Goal: Communication & Community: Answer question/provide support

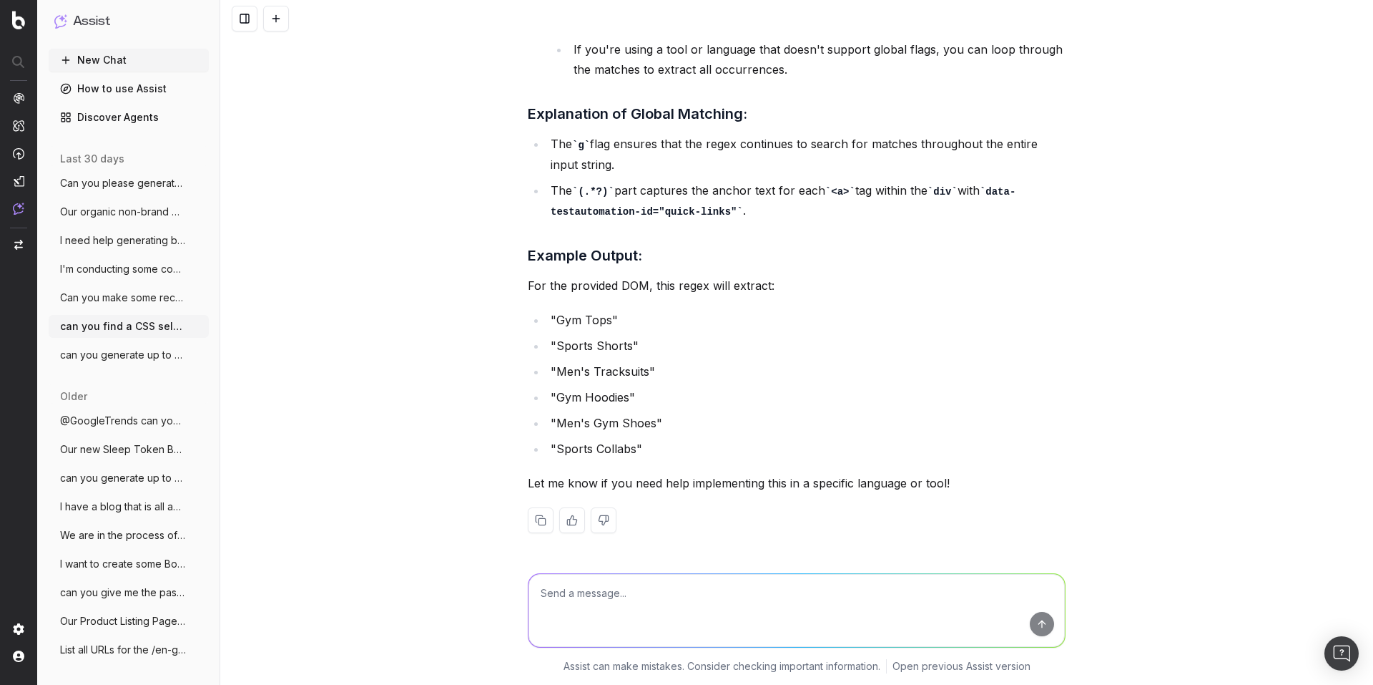
scroll to position [6784, 0]
click at [116, 56] on button "New Chat" at bounding box center [129, 60] width 160 height 23
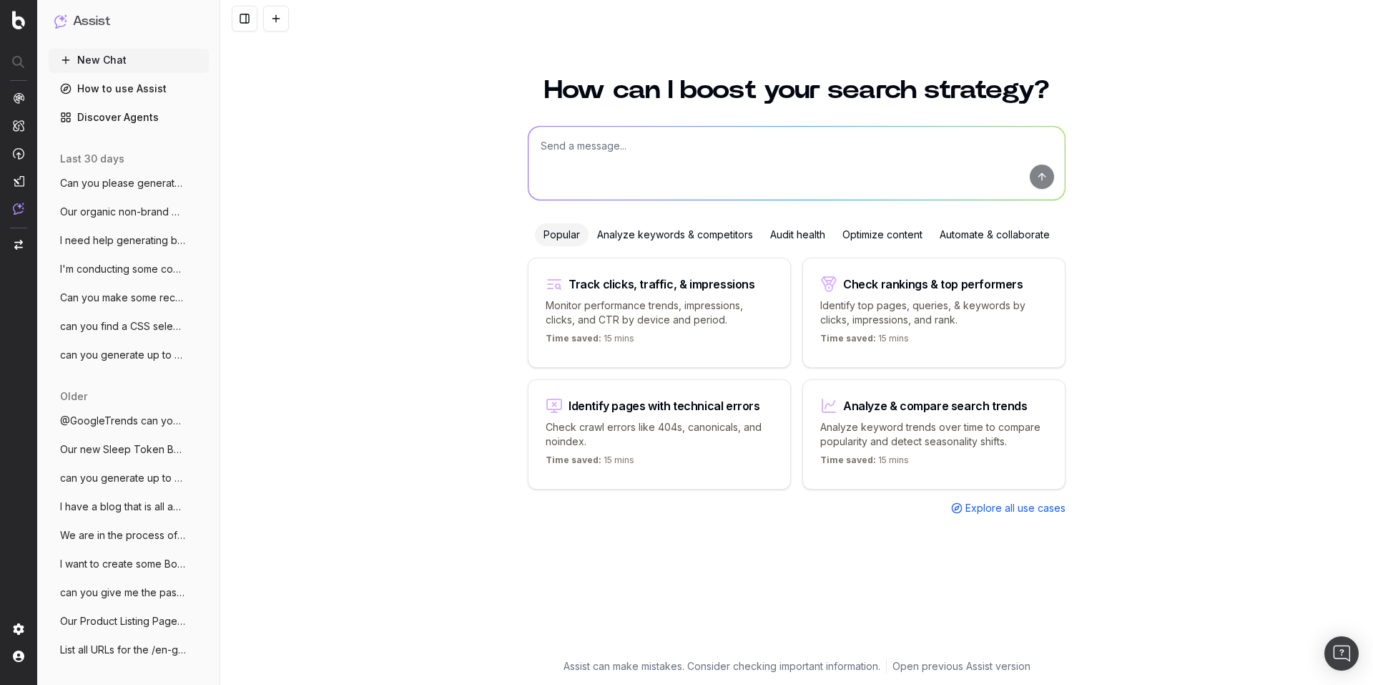
click at [645, 162] on textarea at bounding box center [797, 163] width 537 height 73
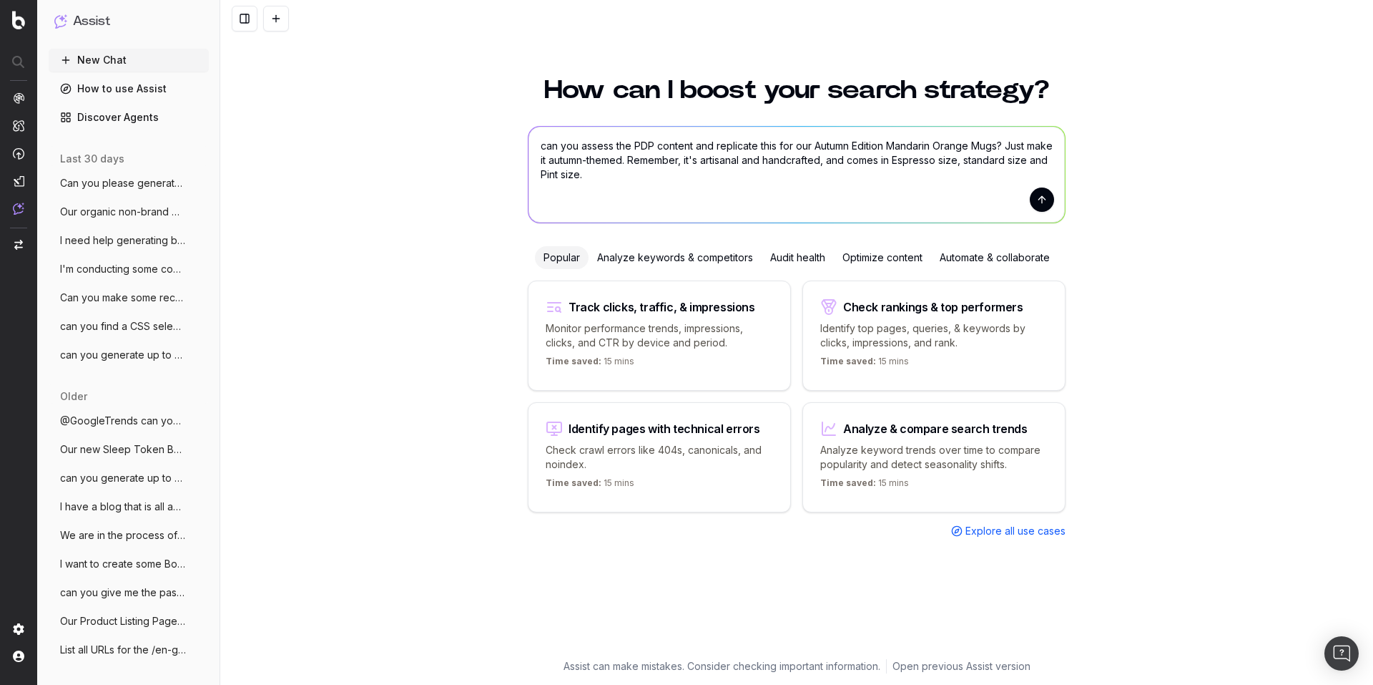
paste textarea "Introducing the Summer Edition – our Mandarin Orange mugs, available in three p…"
type textarea "can you assess the PDP content and replicate this for our Autumn Edition Mandar…"
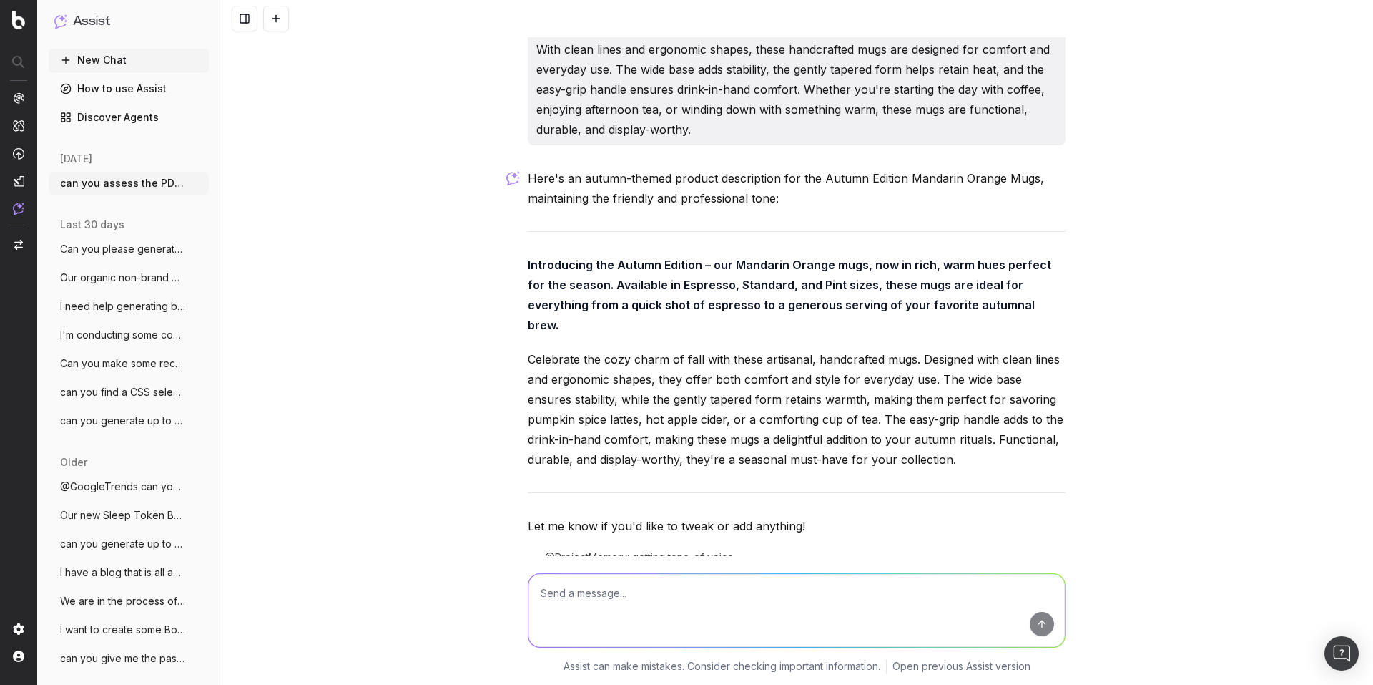
scroll to position [181, 0]
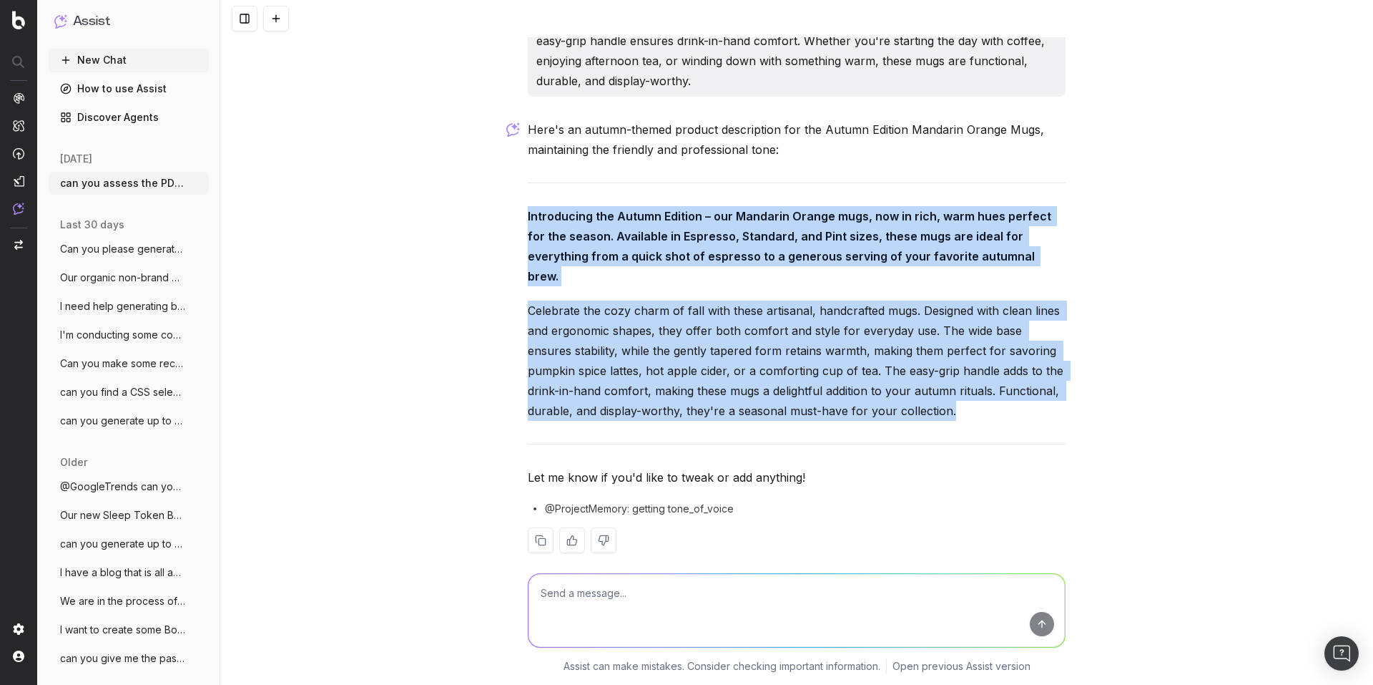
drag, startPoint x: 524, startPoint y: 216, endPoint x: 913, endPoint y: 386, distance: 424.5
click at [913, 386] on div "Here's an autumn-themed product description for the Autumn Edition Mandarin Ora…" at bounding box center [797, 347] width 538 height 456
copy div "Introducing the Autumn Edition – our Mandarin Orange mugs, now in rich, warm hu…"
click at [1050, 300] on p "Celebrate the cozy charm of fall with these artisanal, handcrafted mugs. Design…" at bounding box center [797, 360] width 538 height 120
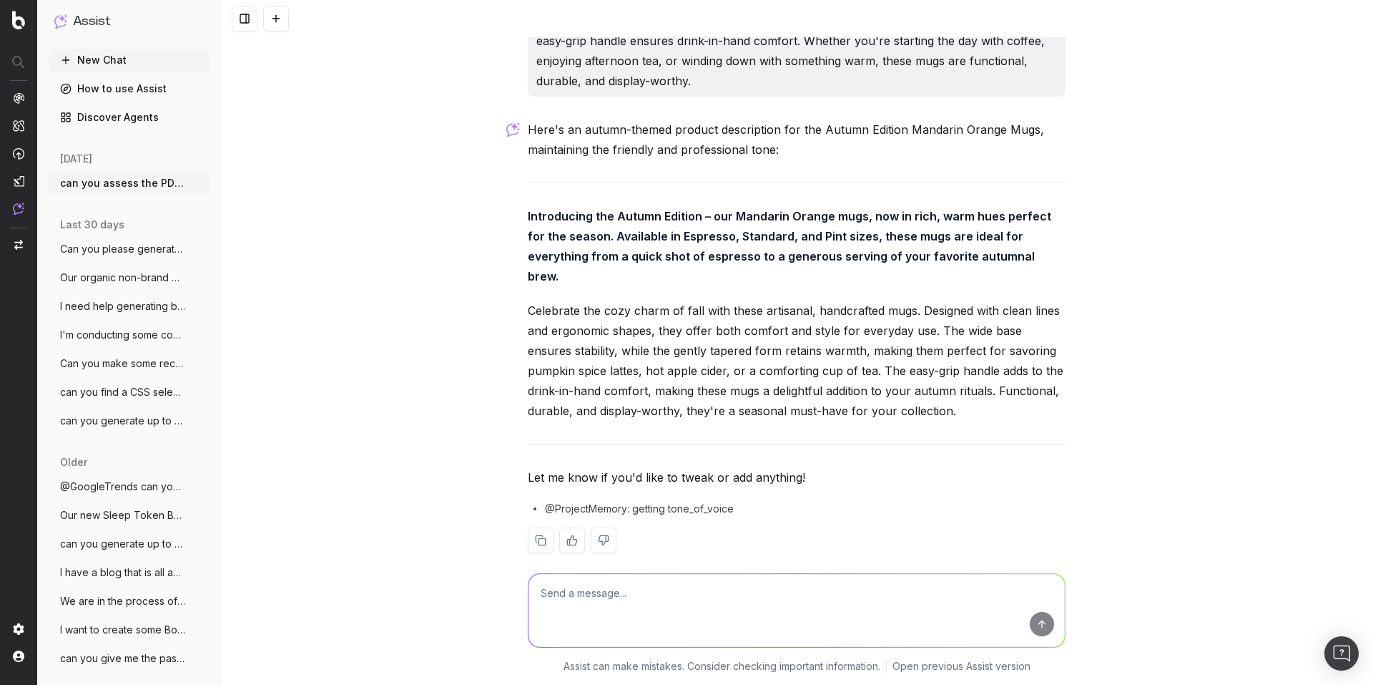
click at [641, 594] on textarea at bounding box center [797, 610] width 537 height 73
type textarea "can you generate up to 2 meta titles for this PDP"
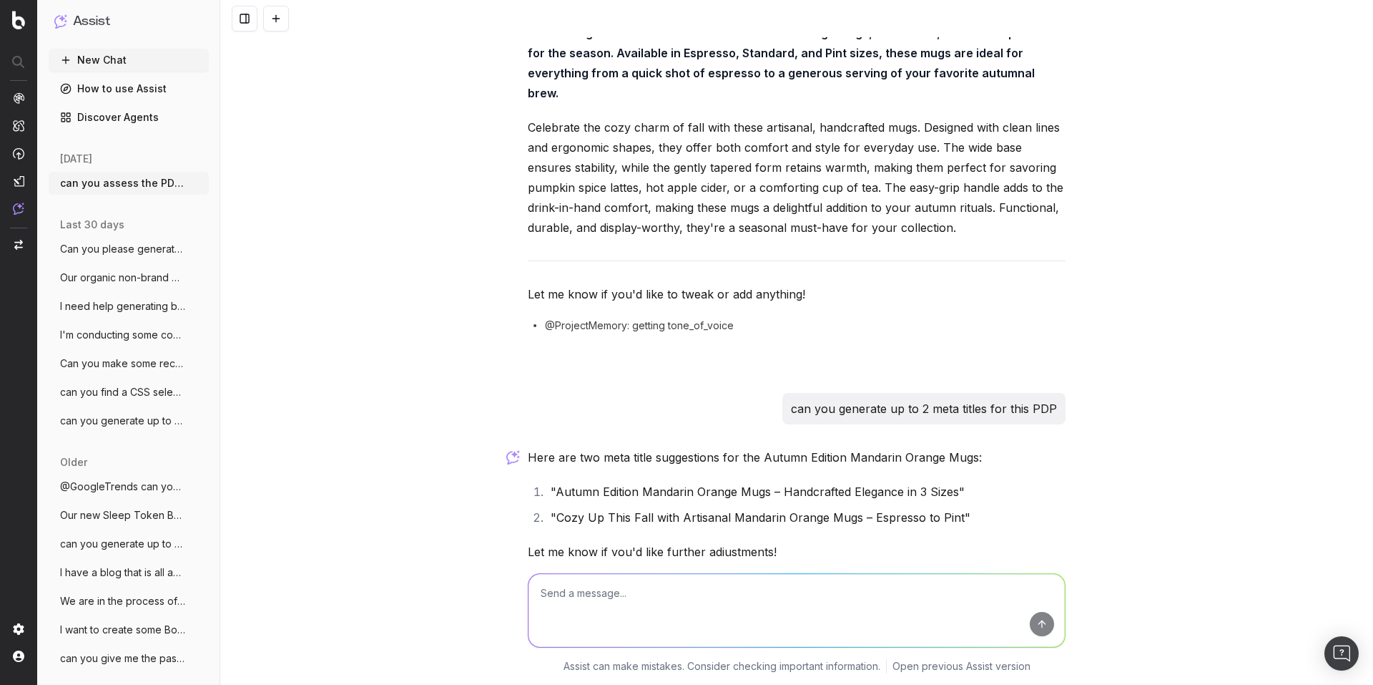
scroll to position [413, 0]
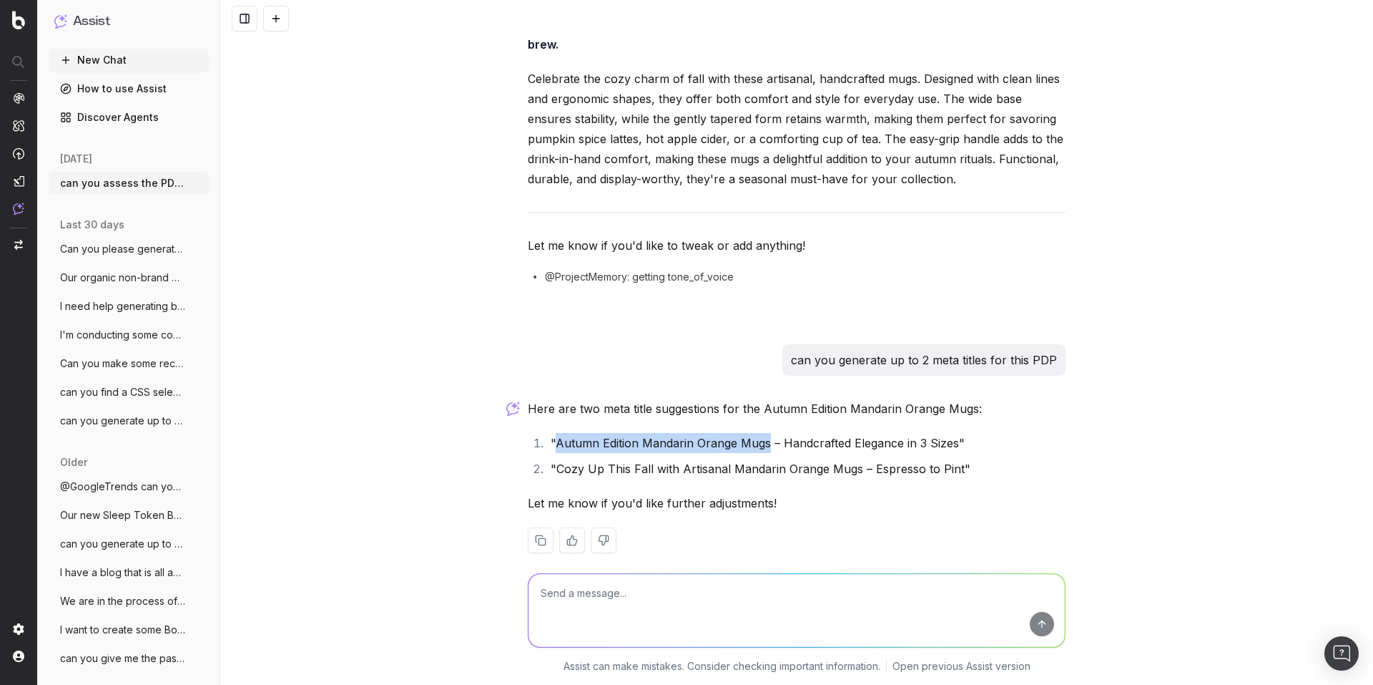
drag, startPoint x: 550, startPoint y: 423, endPoint x: 763, endPoint y: 426, distance: 212.5
click at [763, 433] on li ""Autumn Edition Mandarin Orange Mugs – Handcrafted Elegance in 3 Sizes"" at bounding box center [806, 443] width 519 height 20
copy li "Autumn Edition Mandarin Orange Mugs"
click at [660, 598] on textarea at bounding box center [797, 610] width 537 height 73
type textarea "can you generate a succinct meta description"
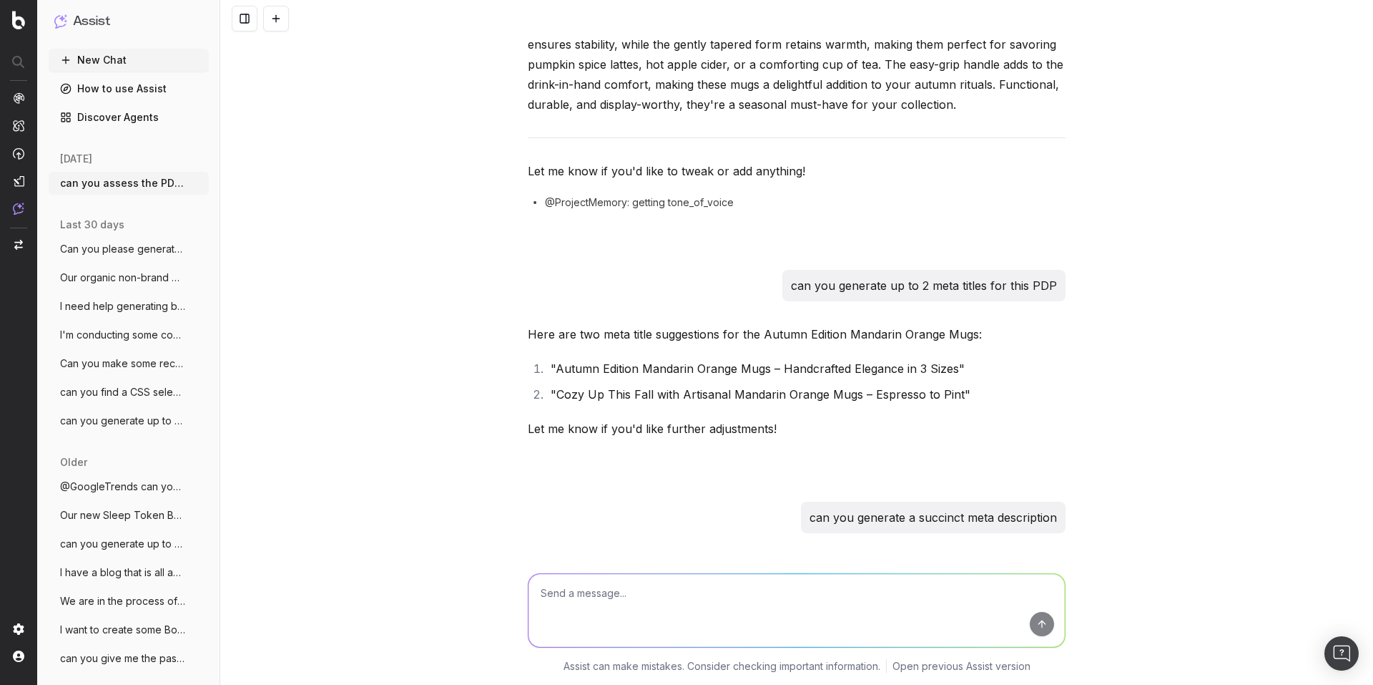
scroll to position [570, 0]
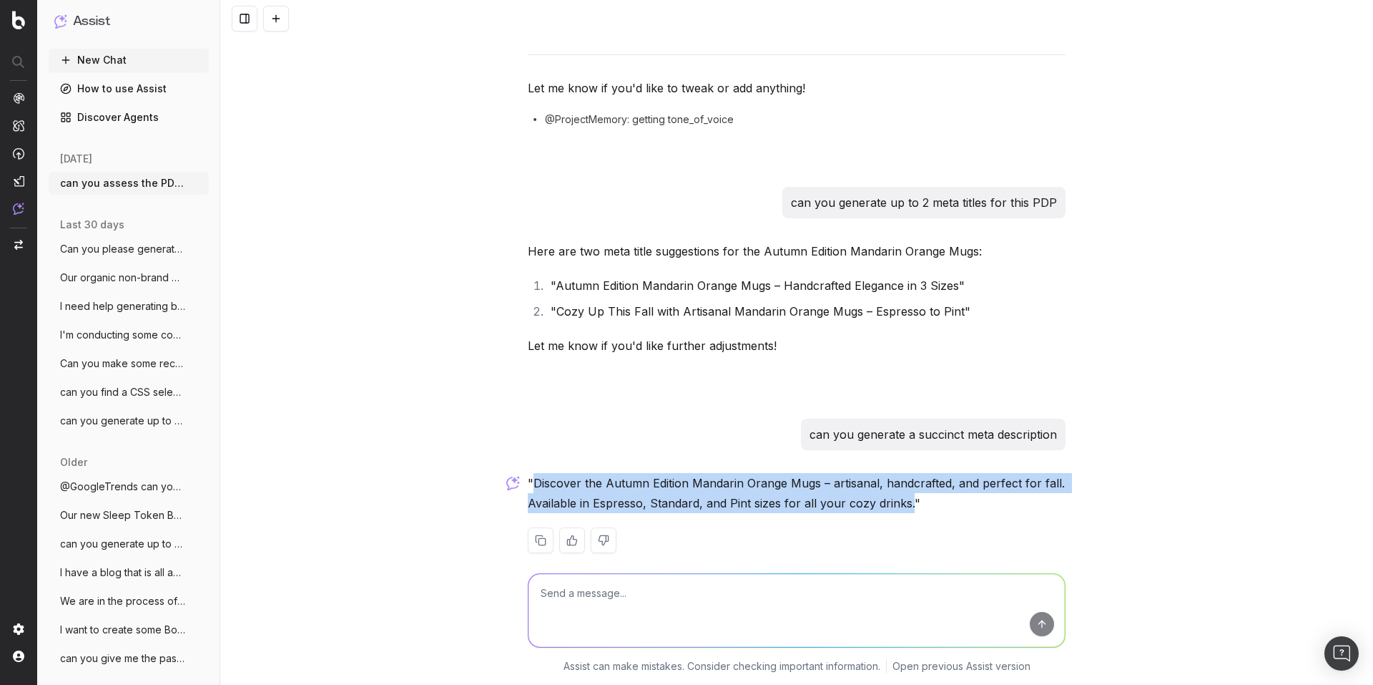
drag, startPoint x: 529, startPoint y: 461, endPoint x: 903, endPoint y: 481, distance: 374.7
click at [903, 481] on p ""Discover the Autumn Edition Mandarin Orange Mugs – artisanal, handcrafted, and…" at bounding box center [797, 493] width 538 height 40
copy p "Discover the Autumn Edition Mandarin Orange Mugs – artisanal, handcrafted, and …"
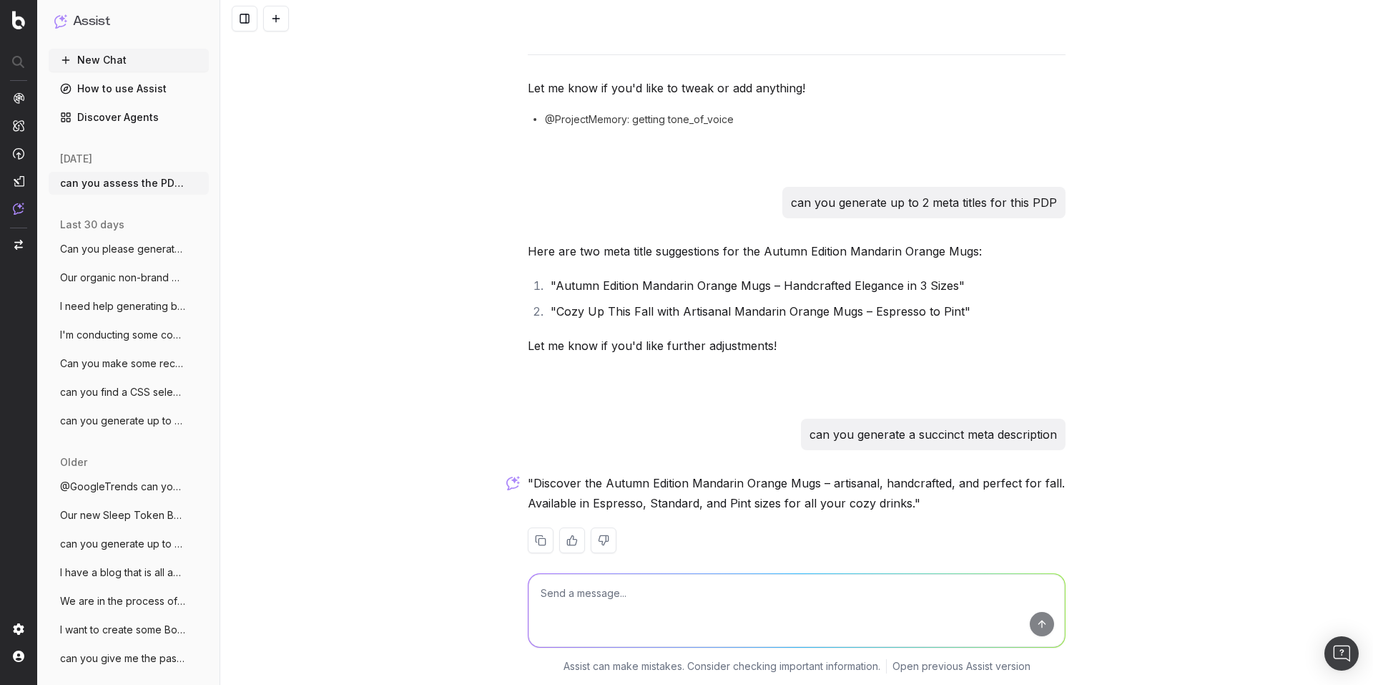
click at [623, 605] on textarea at bounding box center [797, 610] width 537 height 73
paste textarea "Introducing the Autumn Edition – our Mandarin Orange mugs, now in rich, warm hu…"
type textarea "now emulate this copy for our Autumn Edition Racing Green Mugs PDP: Introducing…"
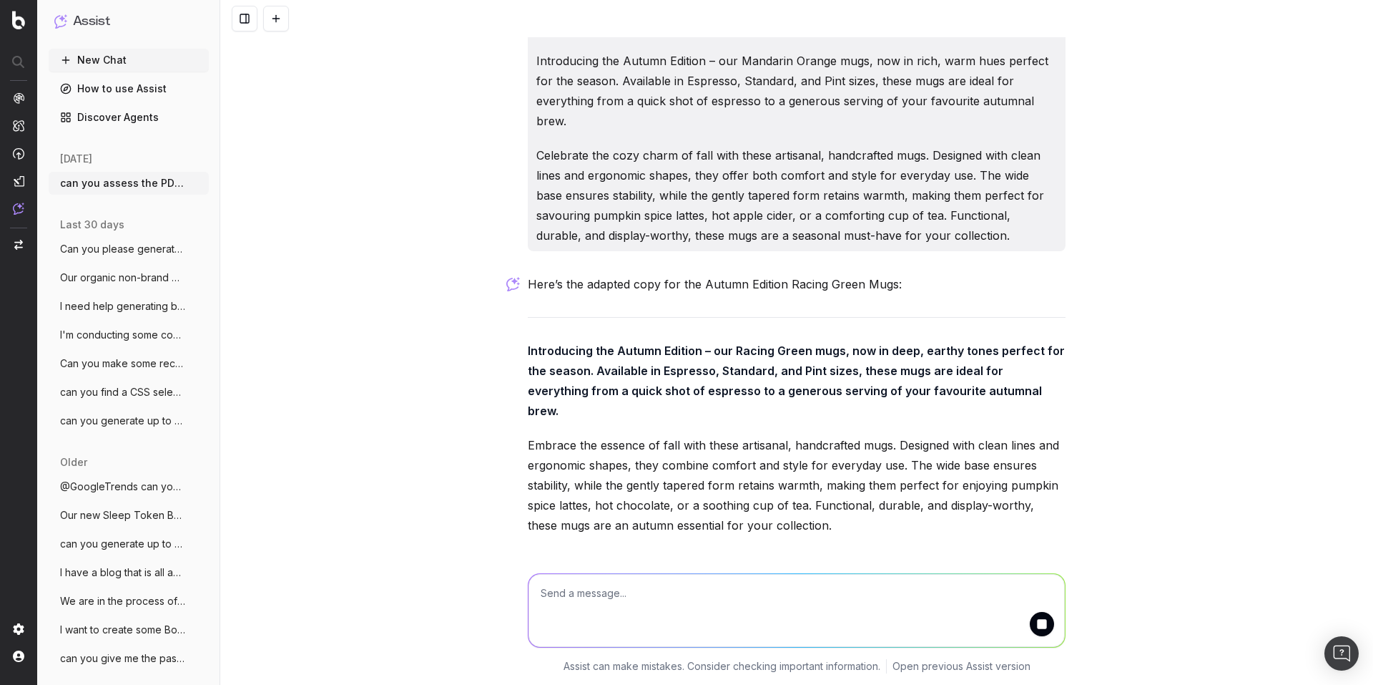
scroll to position [1184, 0]
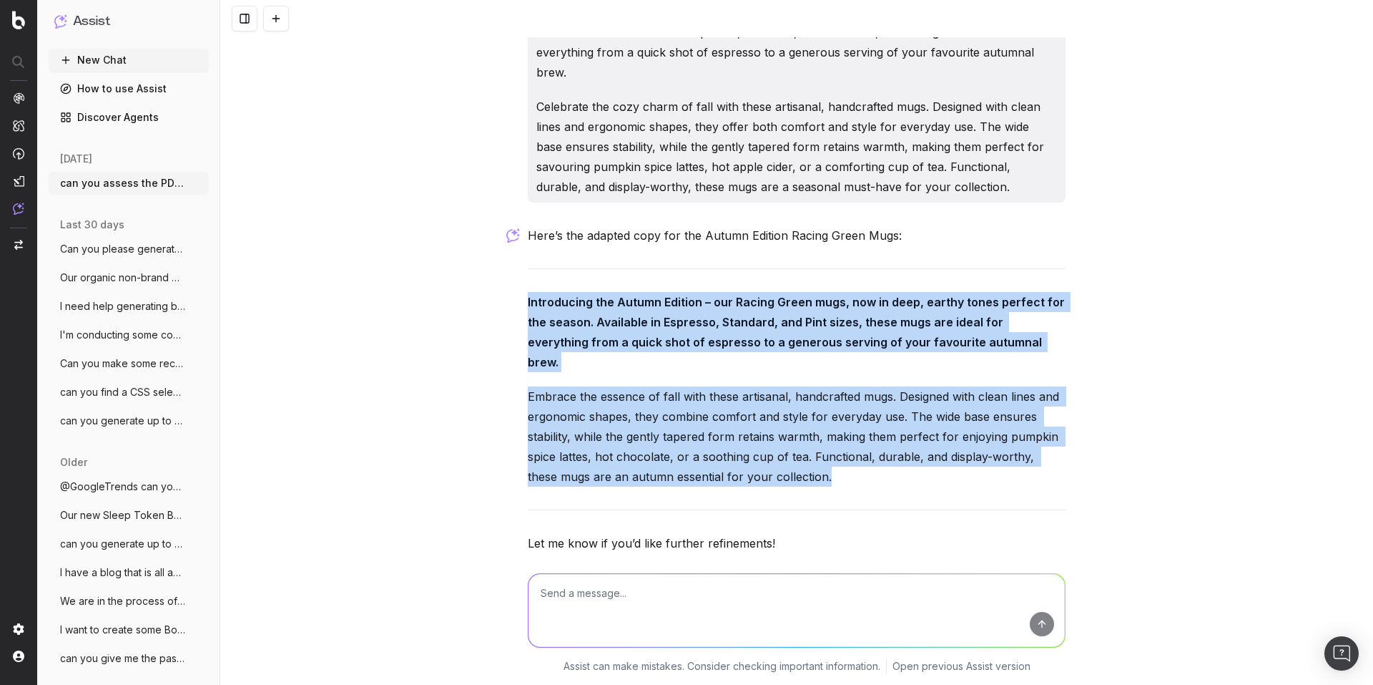
drag, startPoint x: 521, startPoint y: 258, endPoint x: 794, endPoint y: 421, distance: 317.9
copy div "Introducing the Autumn Edition – our Racing Green mugs, now in deep, earthy ton…"
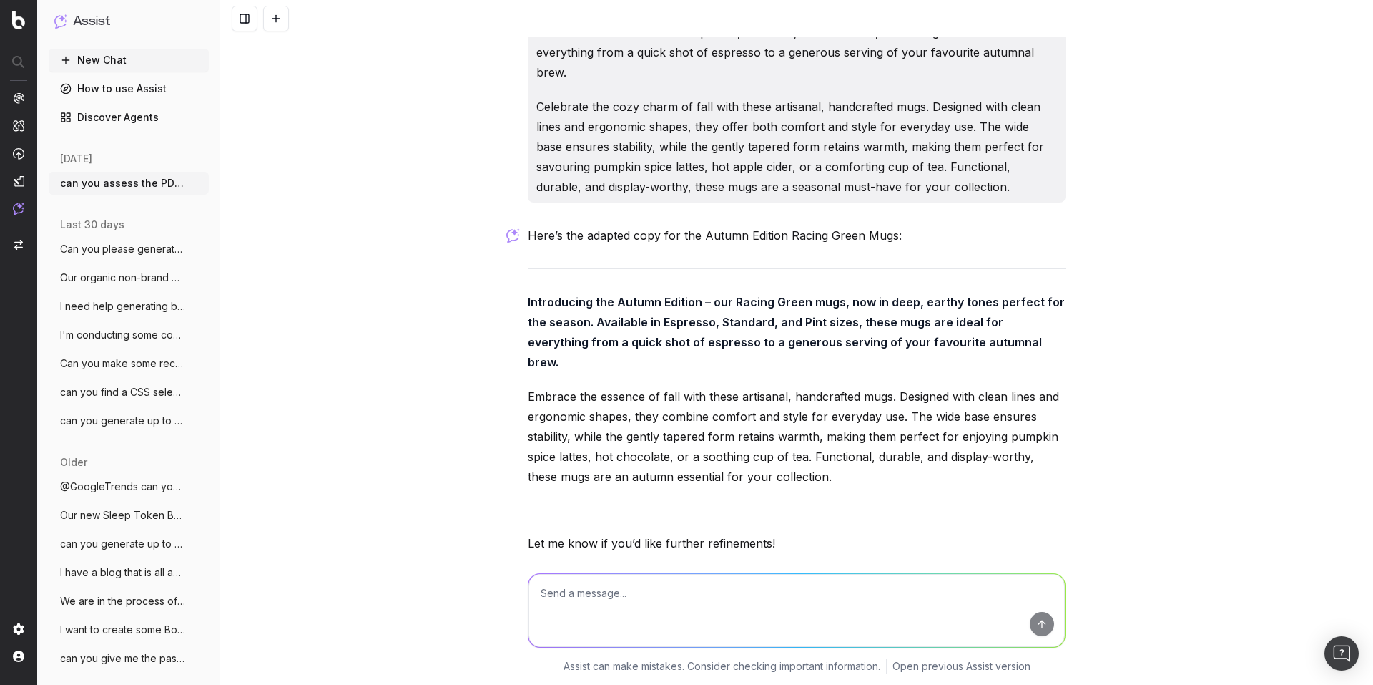
click at [627, 589] on textarea at bounding box center [797, 610] width 537 height 73
type textarea "now emulate the product copy for our Autumn Edition Egg Yolk Mugs PDP"
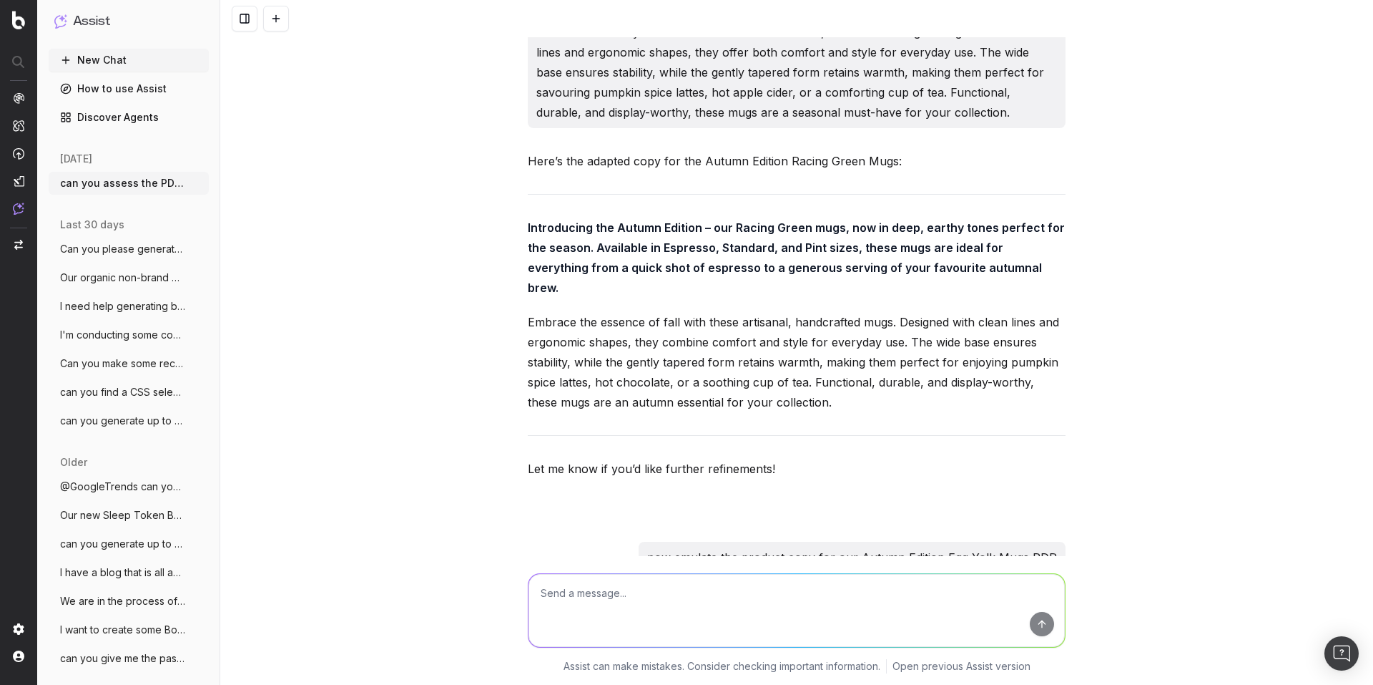
scroll to position [1609, 0]
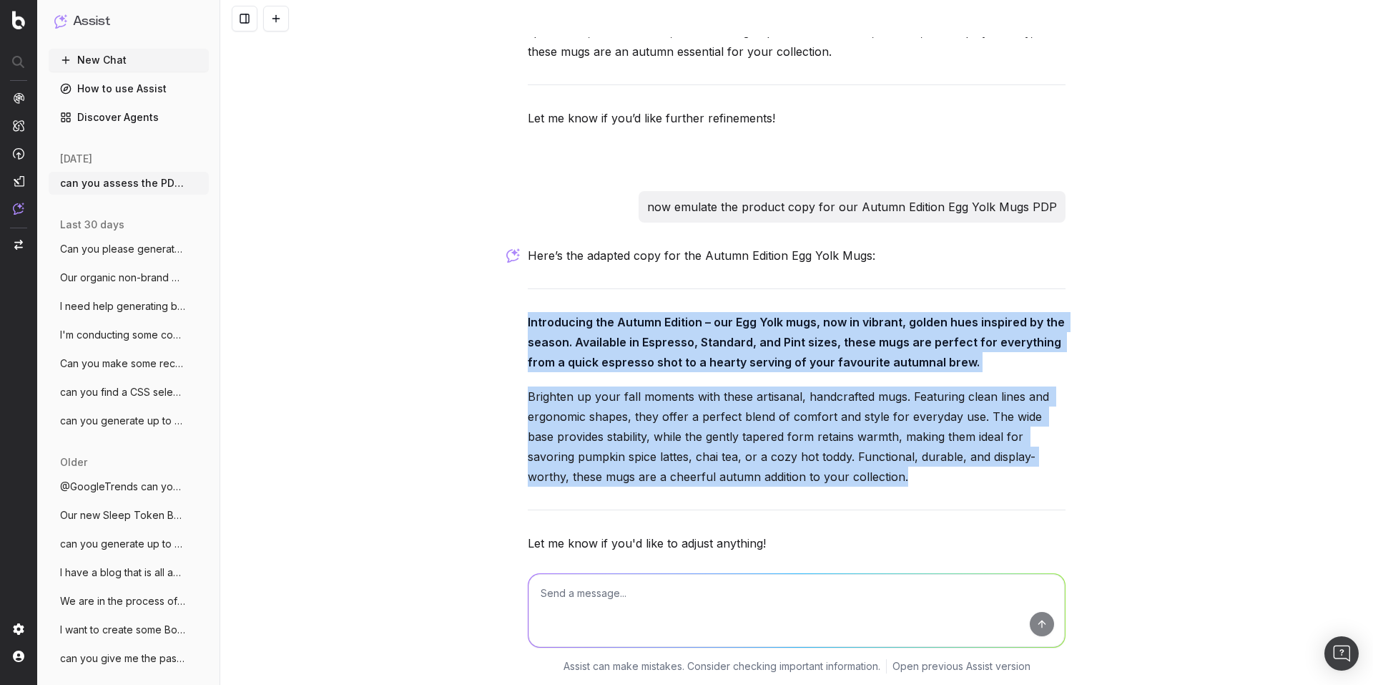
drag, startPoint x: 521, startPoint y: 260, endPoint x: 823, endPoint y: 413, distance: 338.2
copy div "Introducing the Autumn Edition – our Egg Yolk mugs, now in vibrant, golden hues…"
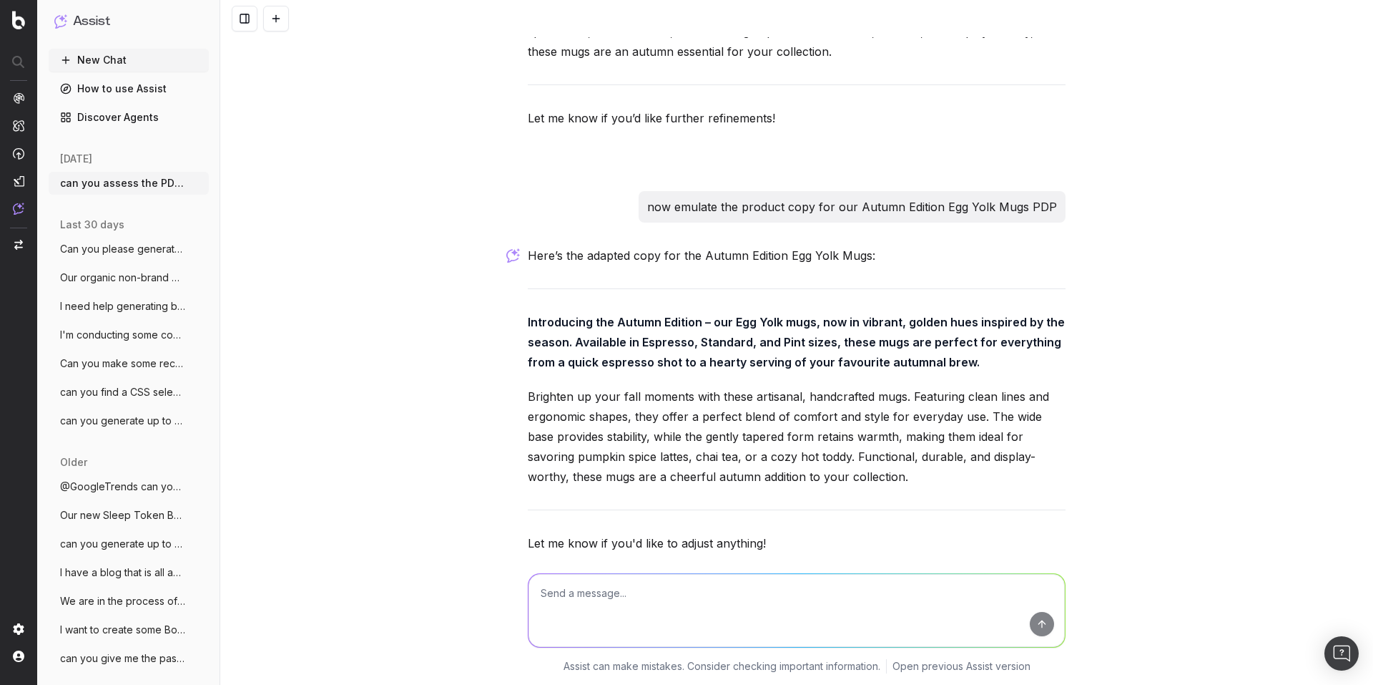
click at [566, 594] on textarea at bounding box center [797, 610] width 537 height 73
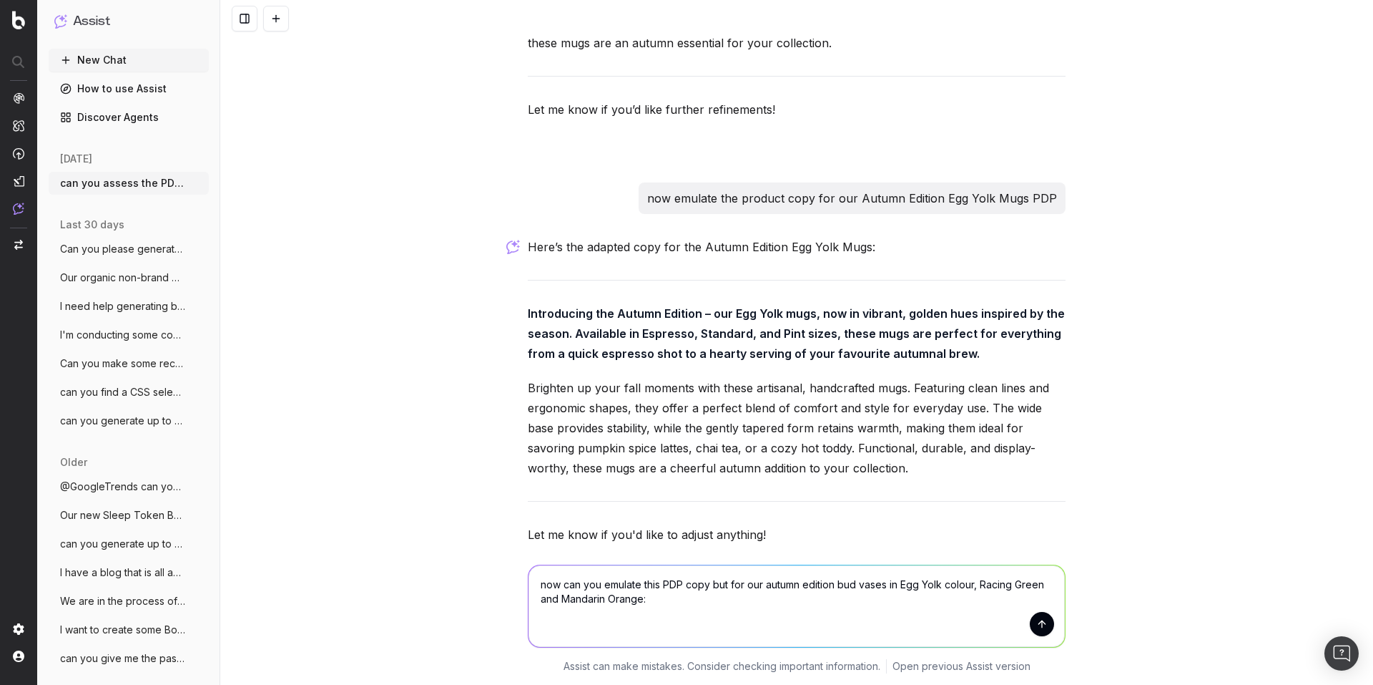
paste textarea "Introducing the Summer Edition – our handcrafted ceramic bud vases in four sun-…"
type textarea "now can you emulate this PDP copy but for our autumn edition bud vases in Egg Y…"
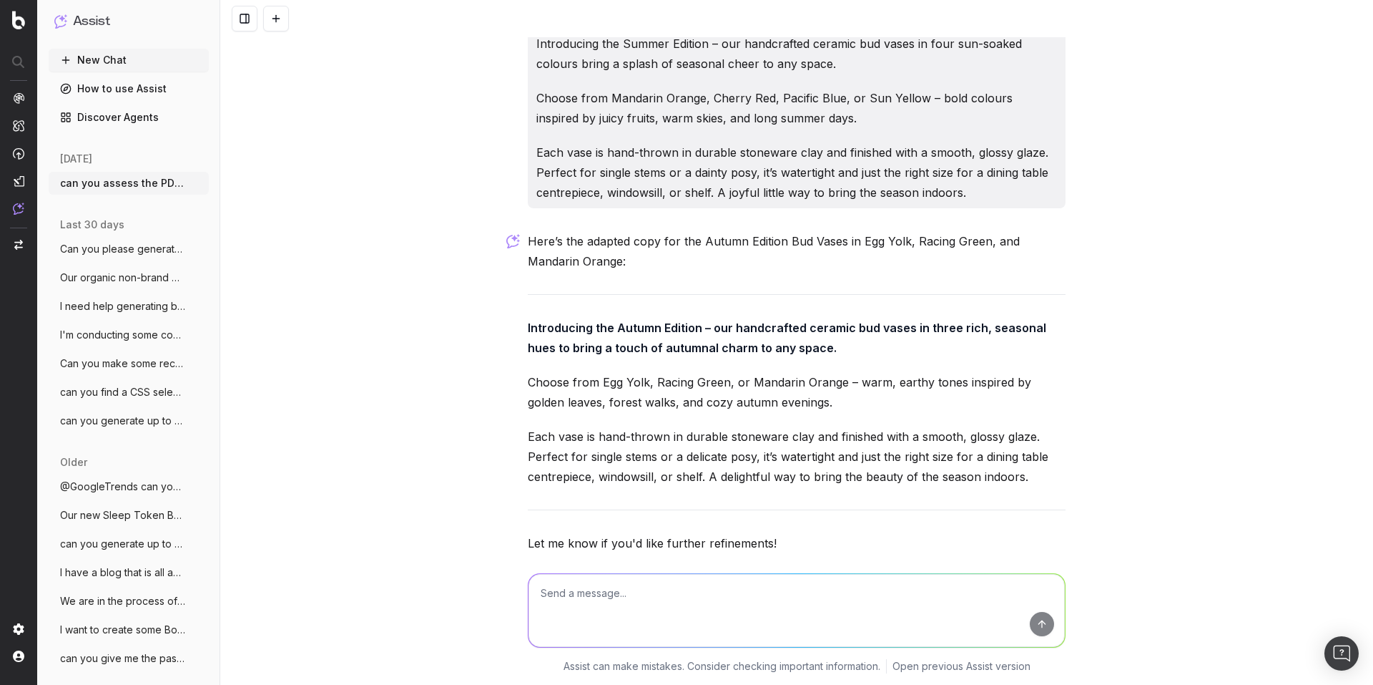
scroll to position [2180, 0]
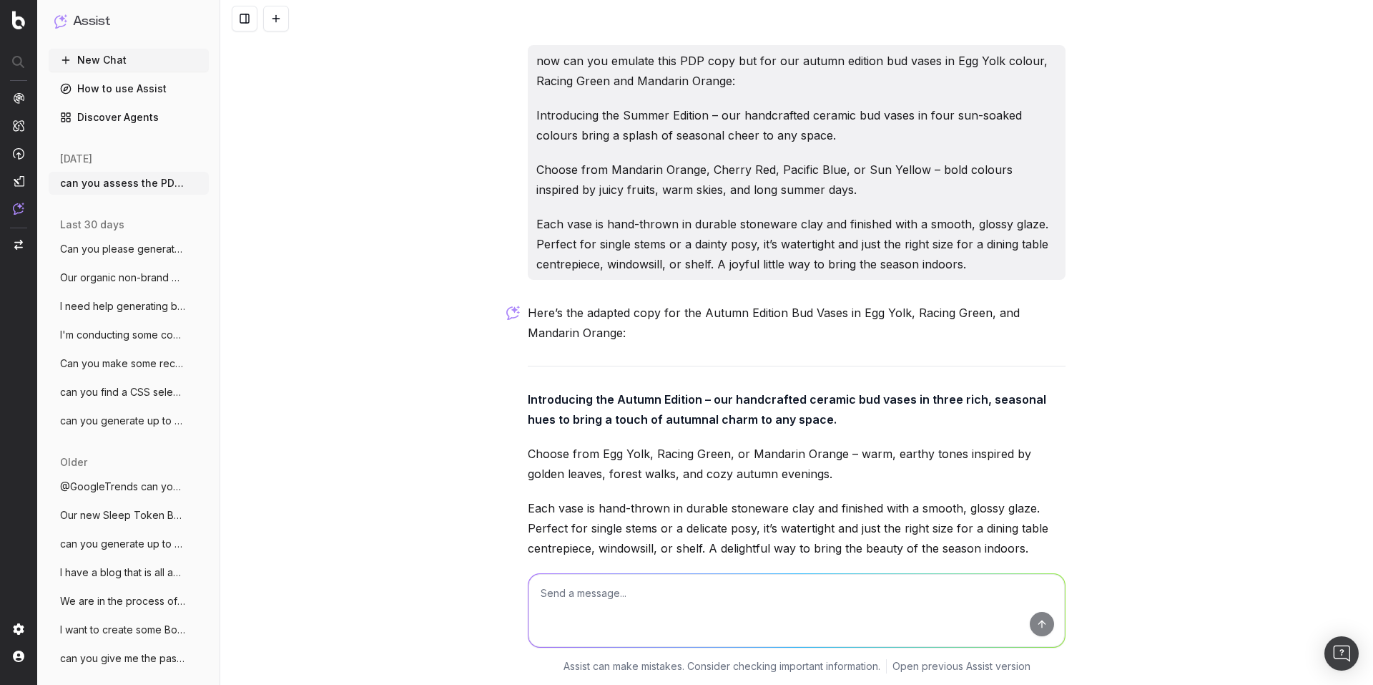
click at [637, 379] on div "Here’s the adapted copy for the Autumn Edition Bud Vases in Egg Yolk, Racing Gr…" at bounding box center [797, 495] width 538 height 385
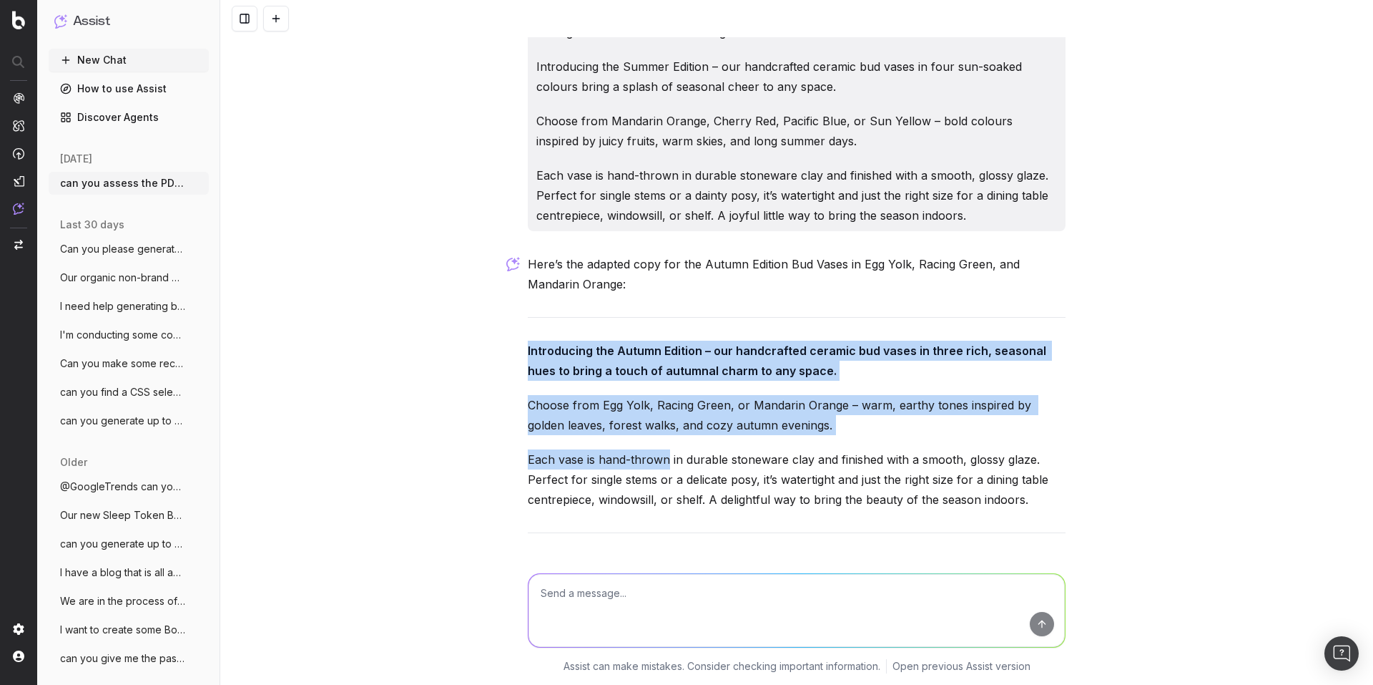
scroll to position [2251, 0]
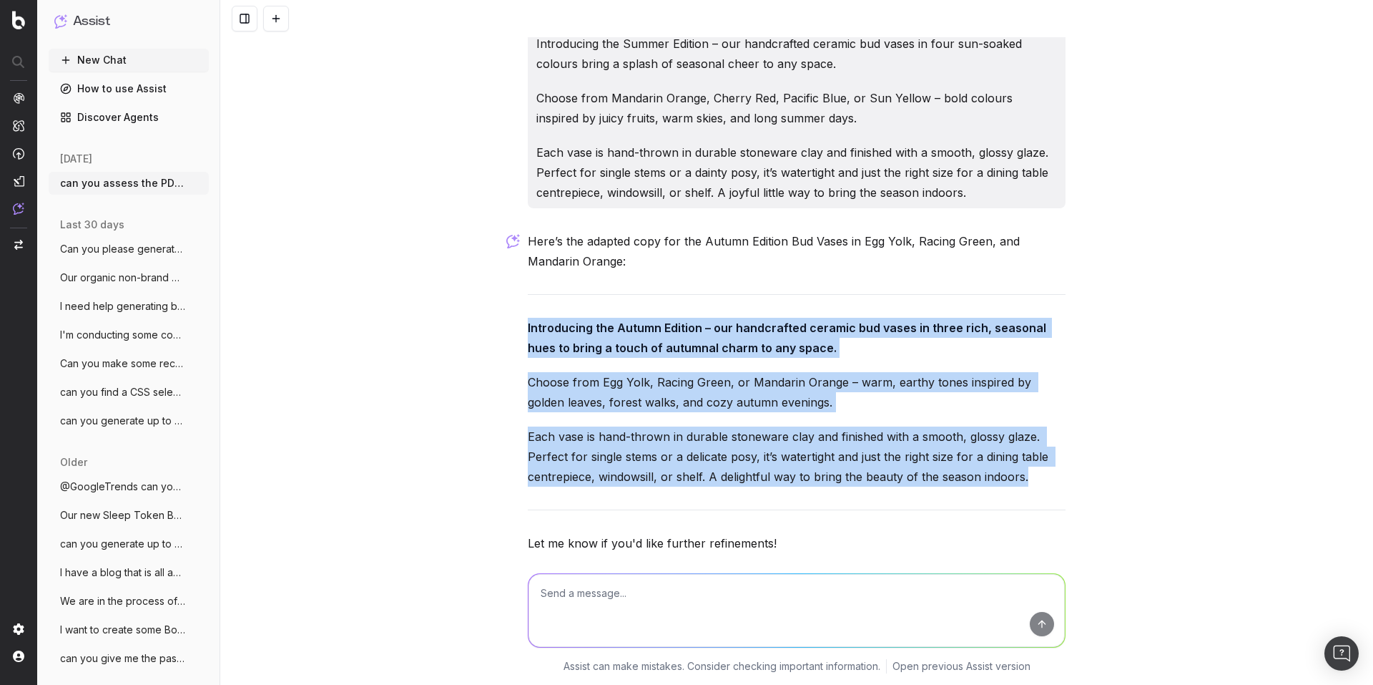
drag, startPoint x: 519, startPoint y: 336, endPoint x: 1061, endPoint y: 411, distance: 547.3
copy div "Introducing the Autumn Edition – our handcrafted ceramic bud vases in three ric…"
click at [1037, 426] on p "Each vase is hand-thrown in durable stoneware clay and finished with a smooth, …" at bounding box center [797, 456] width 538 height 60
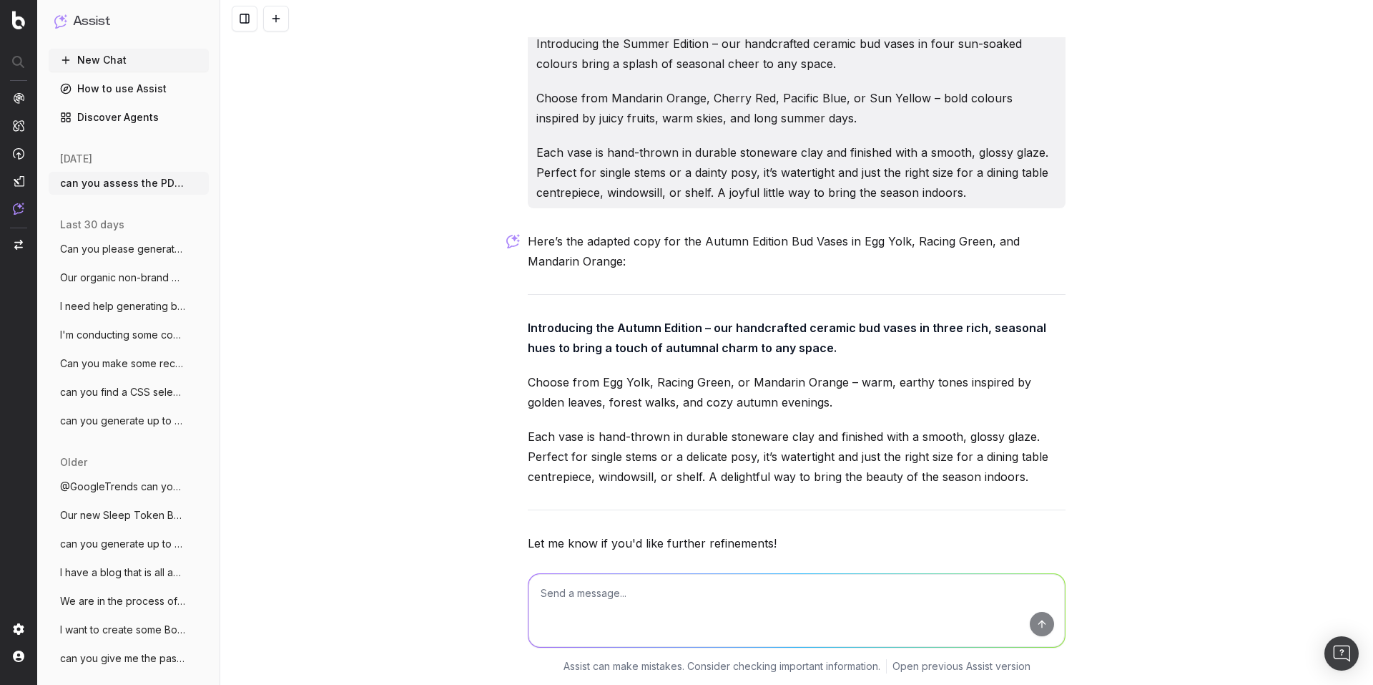
click at [599, 602] on textarea at bounding box center [797, 610] width 537 height 73
type textarea "now can you pls generate meta description"
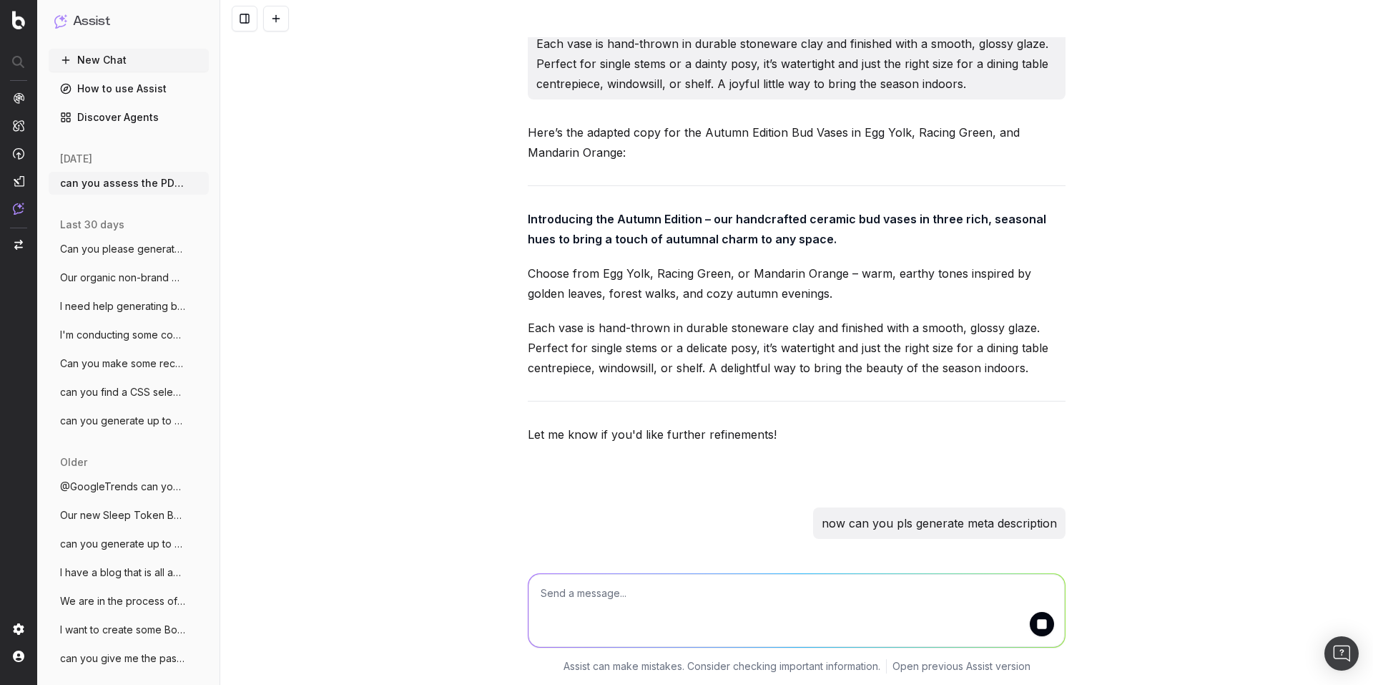
scroll to position [2409, 0]
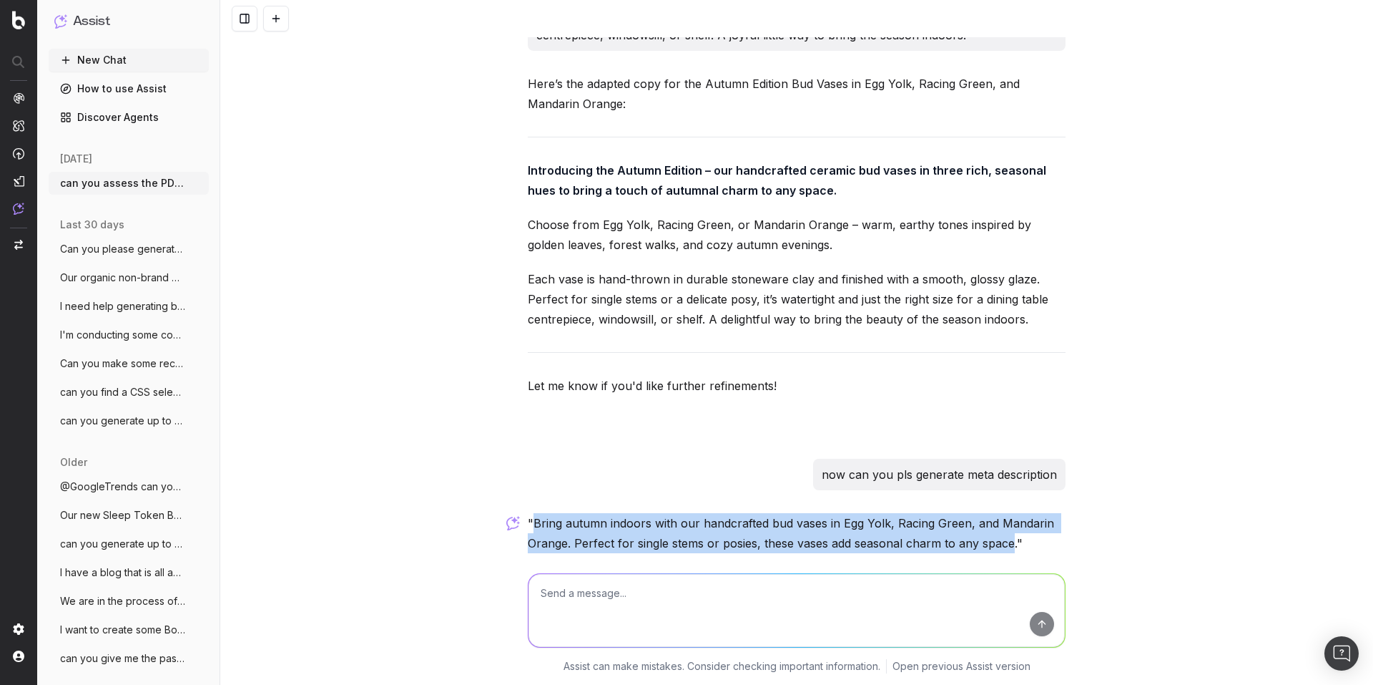
drag, startPoint x: 529, startPoint y: 463, endPoint x: 1006, endPoint y: 480, distance: 477.4
click at [1006, 513] on p ""Bring autumn indoors with our handcrafted bud vases in Egg Yolk, Racing Green,…" at bounding box center [797, 533] width 538 height 40
copy p "Bring autumn indoors with our handcrafted bud vases in Egg Yolk, Racing Green, …"
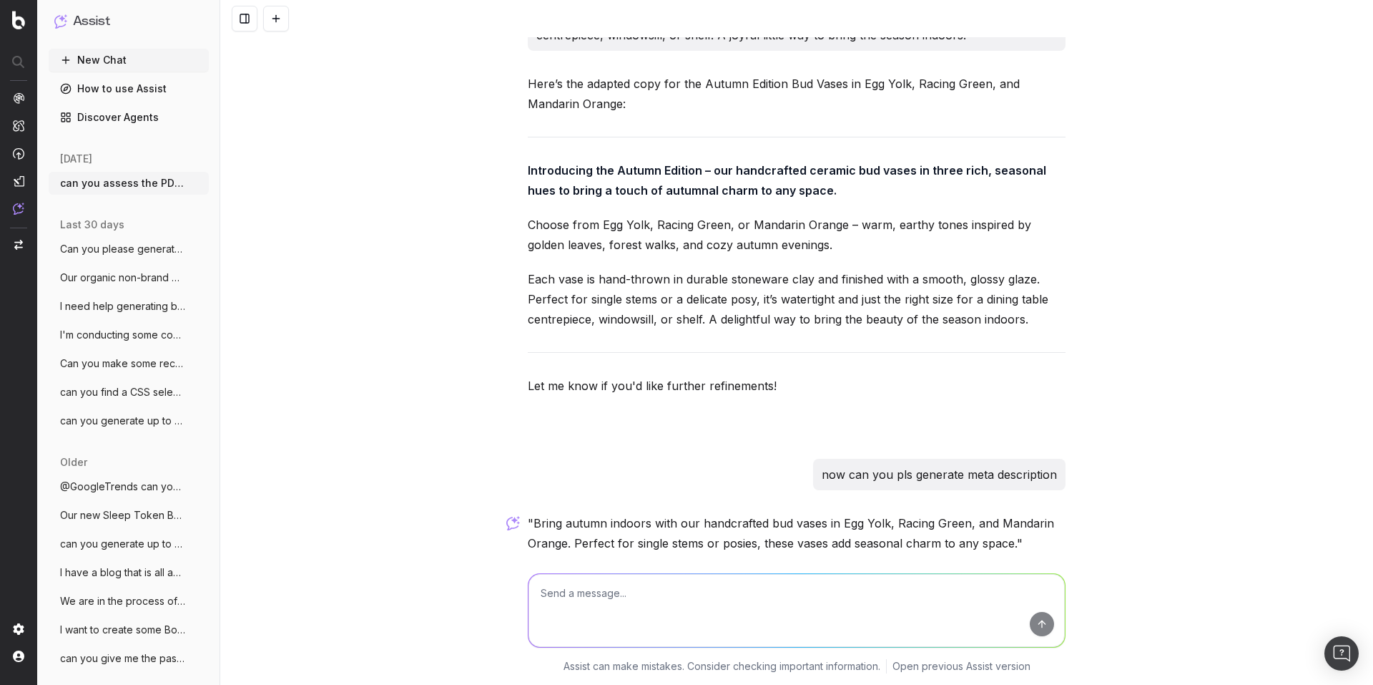
click at [593, 579] on textarea at bounding box center [797, 610] width 537 height 73
paste textarea "Introducing the Summer Edition – our vibrant Mandarin Orange jugs, available in…"
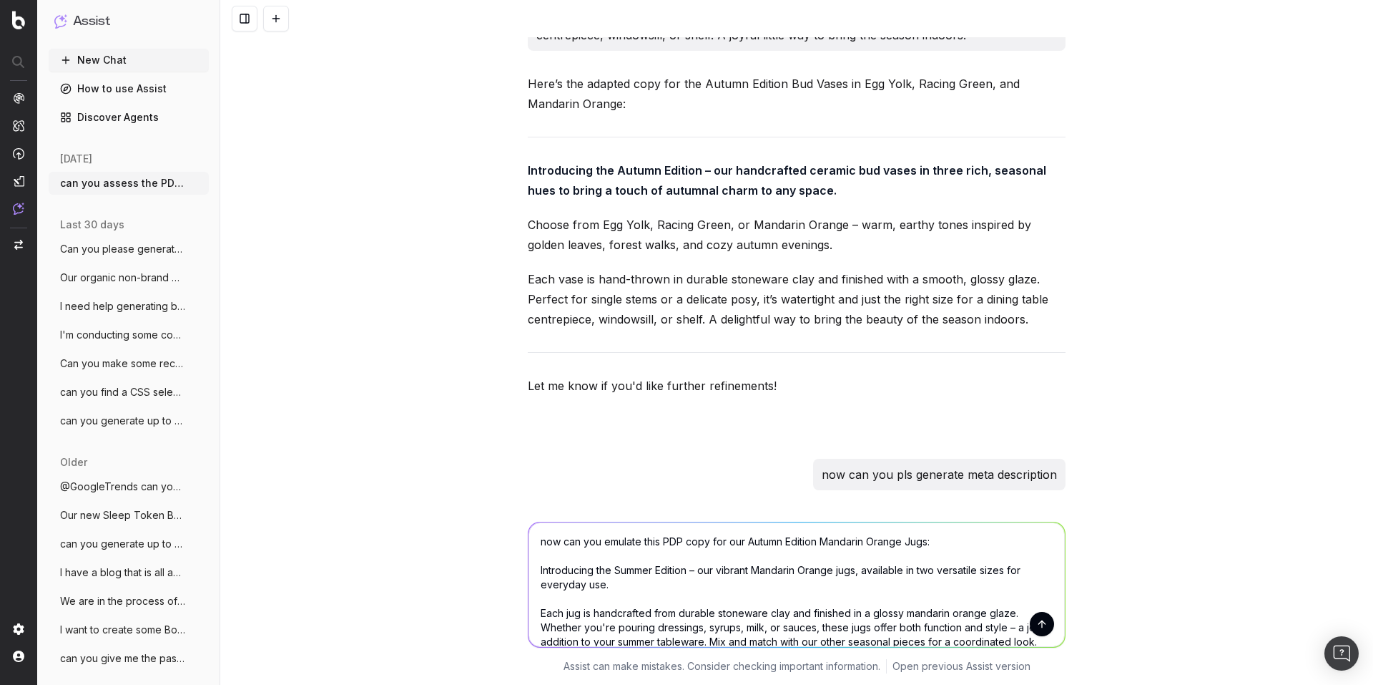
scroll to position [16, 0]
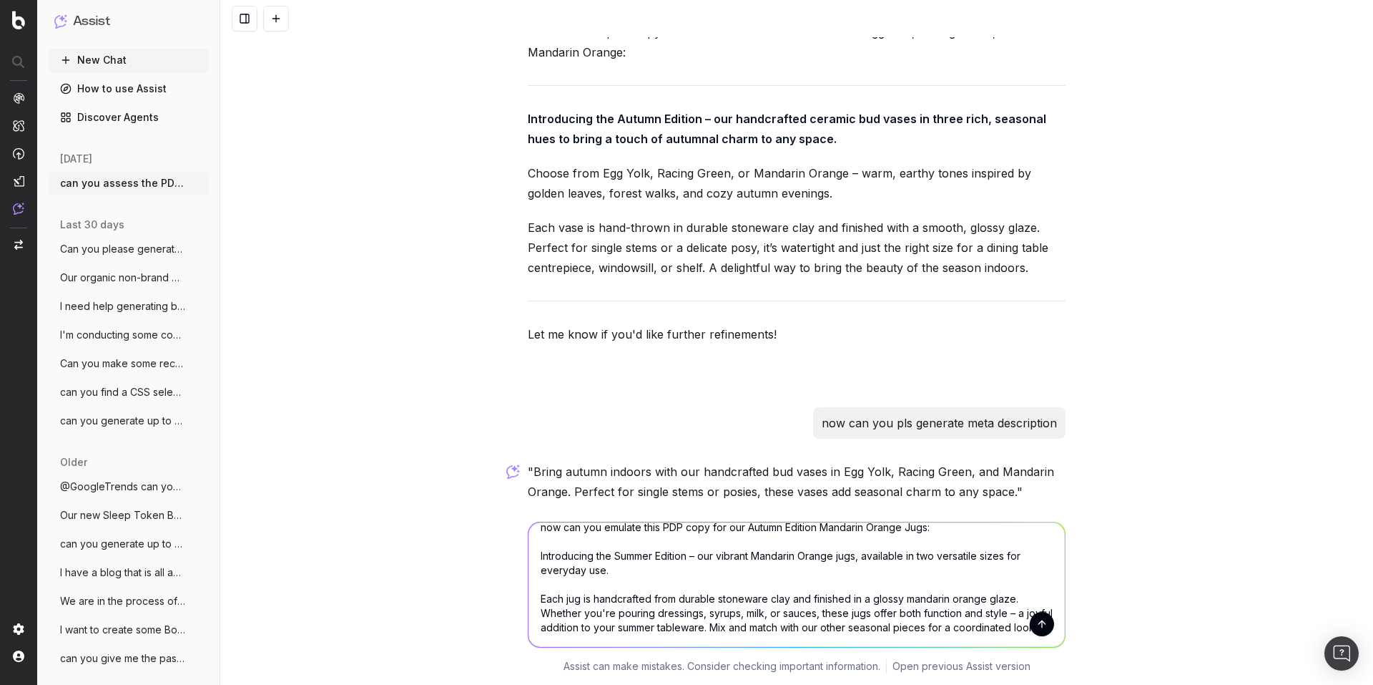
click at [599, 574] on textarea "now can you emulate this PDP copy for our Autumn Edition Mandarin Orange Jugs: …" at bounding box center [797, 584] width 537 height 124
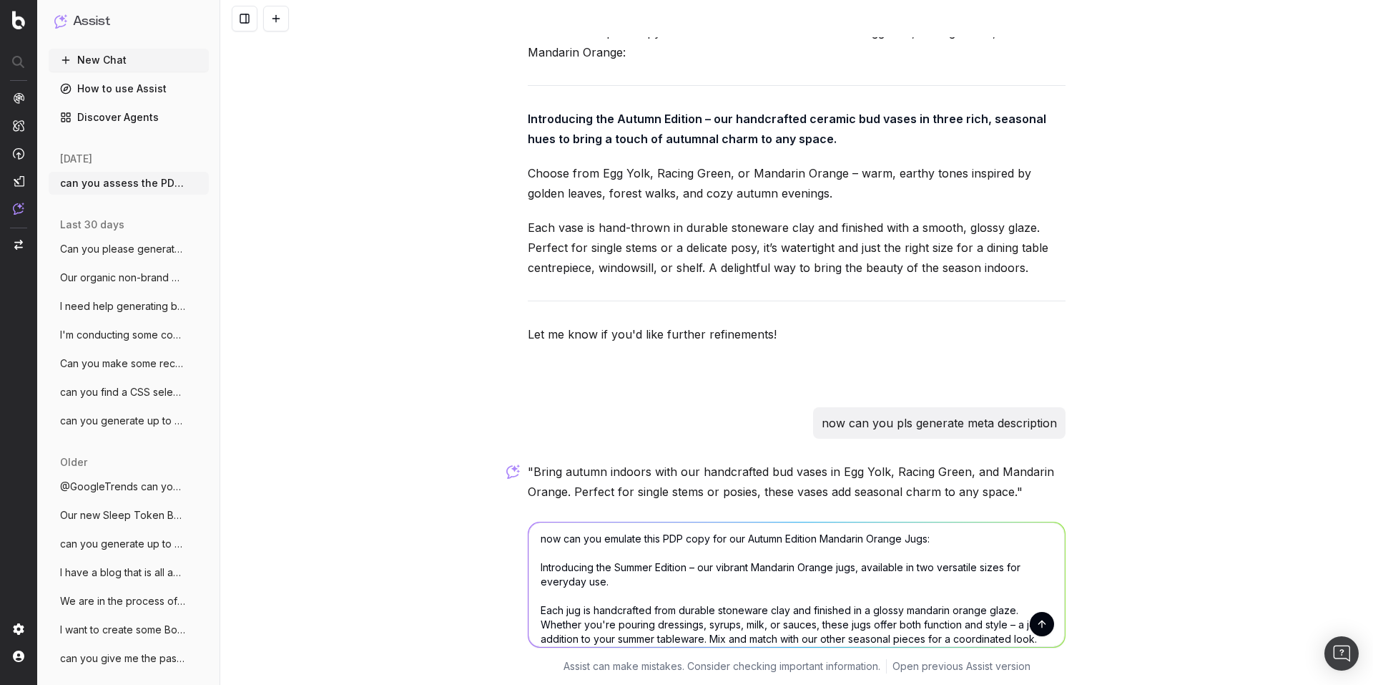
scroll to position [0, 0]
click at [949, 542] on textarea "now can you emulate this PDP copy for our Autumn Edition Mandarin Orange Jugs: …" at bounding box center [797, 584] width 537 height 124
click at [923, 542] on textarea "now can you emulate this PDP copy for our Autumn Edition Mandarin Orange Jugs: …" at bounding box center [797, 584] width 537 height 124
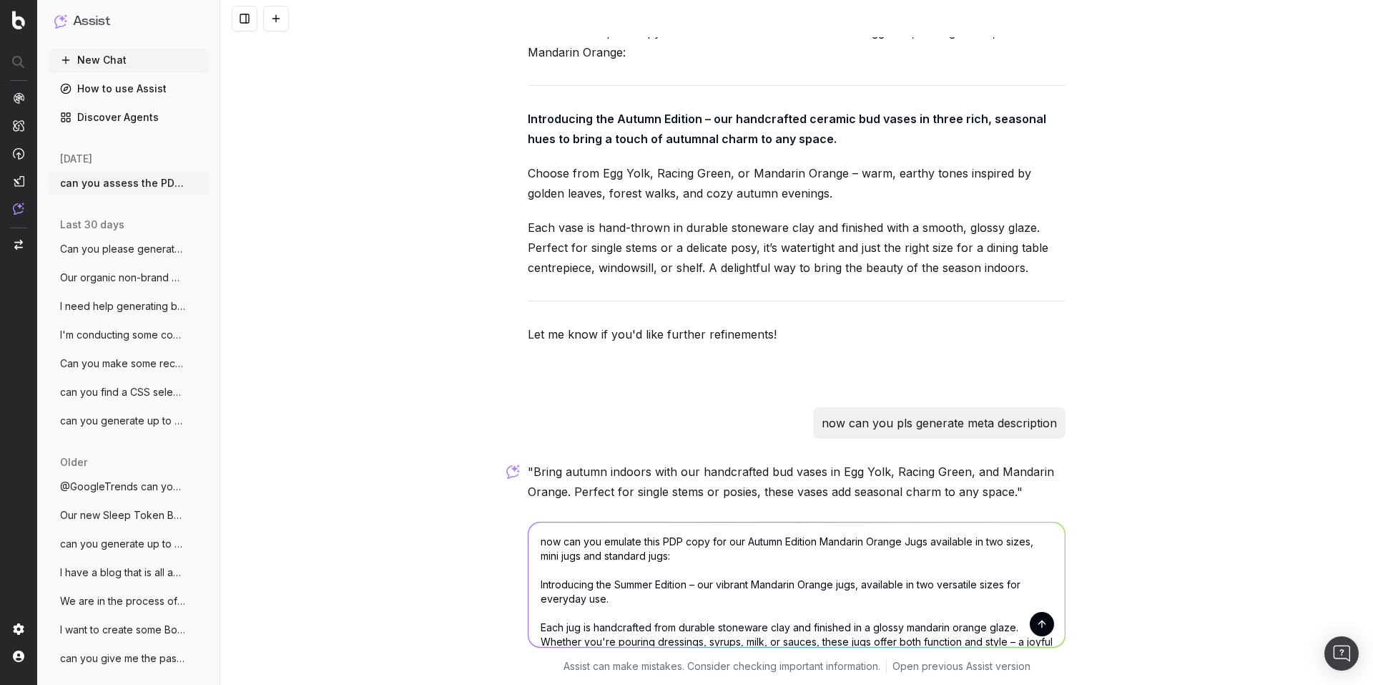
type textarea "now can you emulate this PDP copy for our Autumn Edition Mandarin Orange Jugs a…"
click at [1030, 622] on button "submit" at bounding box center [1042, 624] width 24 height 24
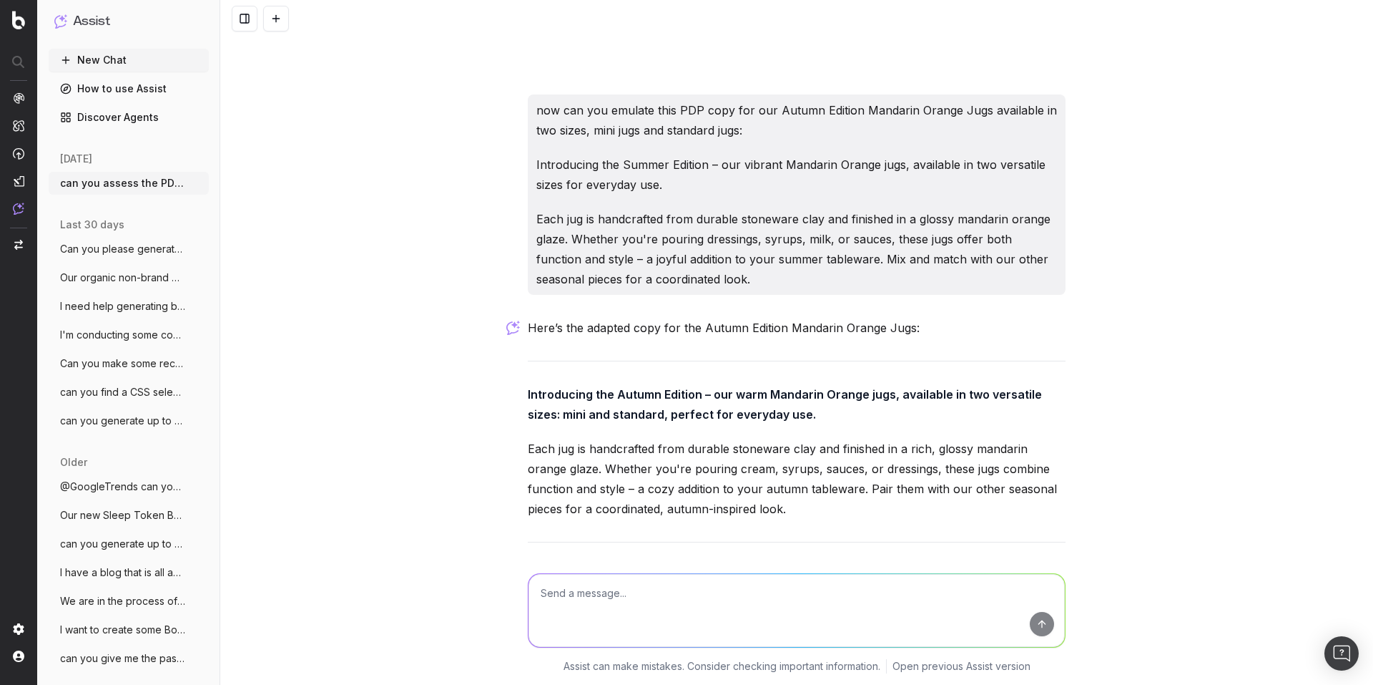
scroll to position [2962, 0]
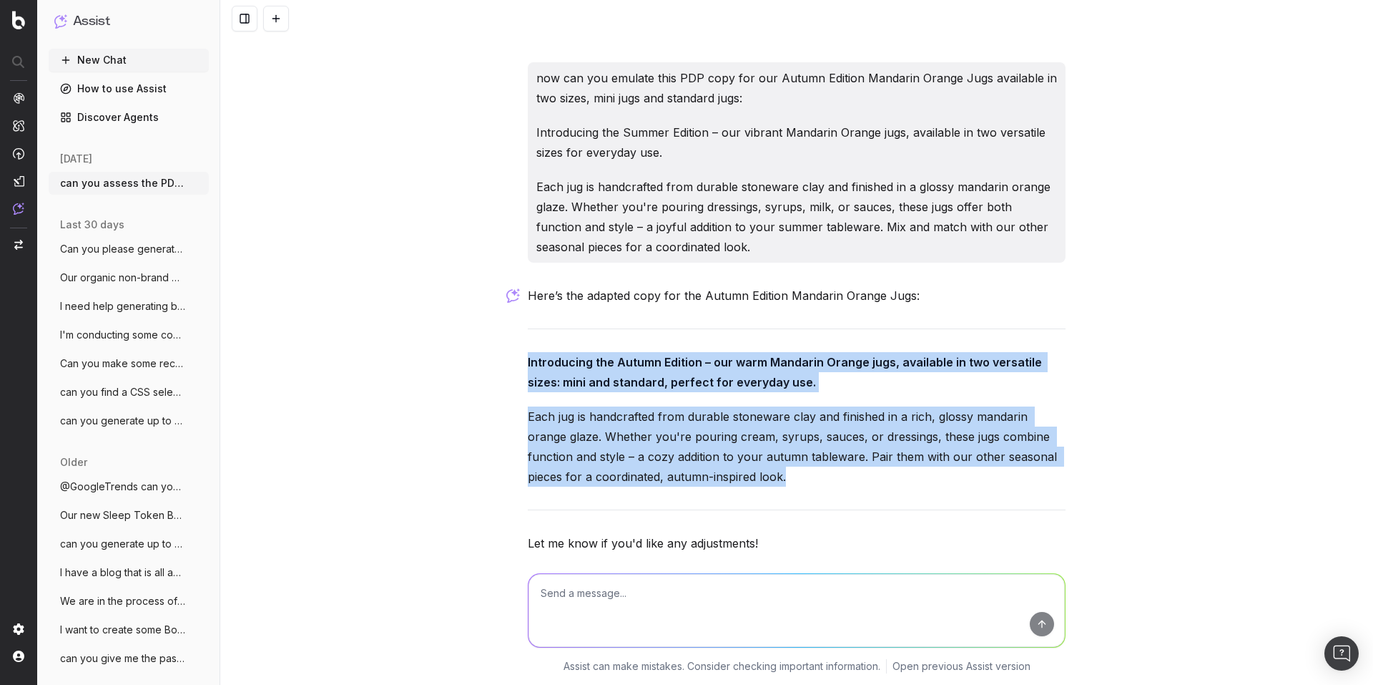
drag, startPoint x: 522, startPoint y: 302, endPoint x: 731, endPoint y: 418, distance: 238.9
click at [731, 418] on div "Here’s the adapted copy for the Autumn Edition Mandarin Orange Jugs: Introducin…" at bounding box center [797, 450] width 538 height 330
copy div "Introducing the Autumn Edition – our warm Mandarin Orange jugs, available in tw…"
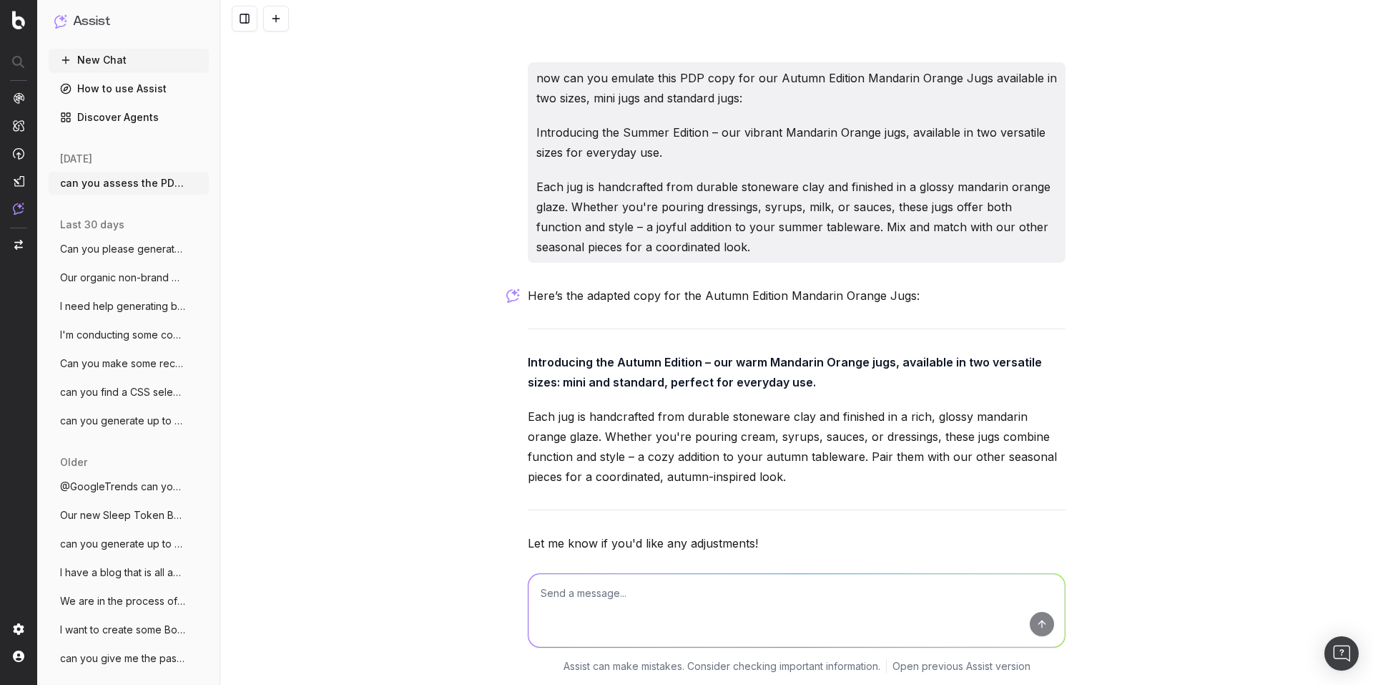
click at [587, 583] on textarea at bounding box center [797, 610] width 537 height 73
type textarea "now generate meta description"
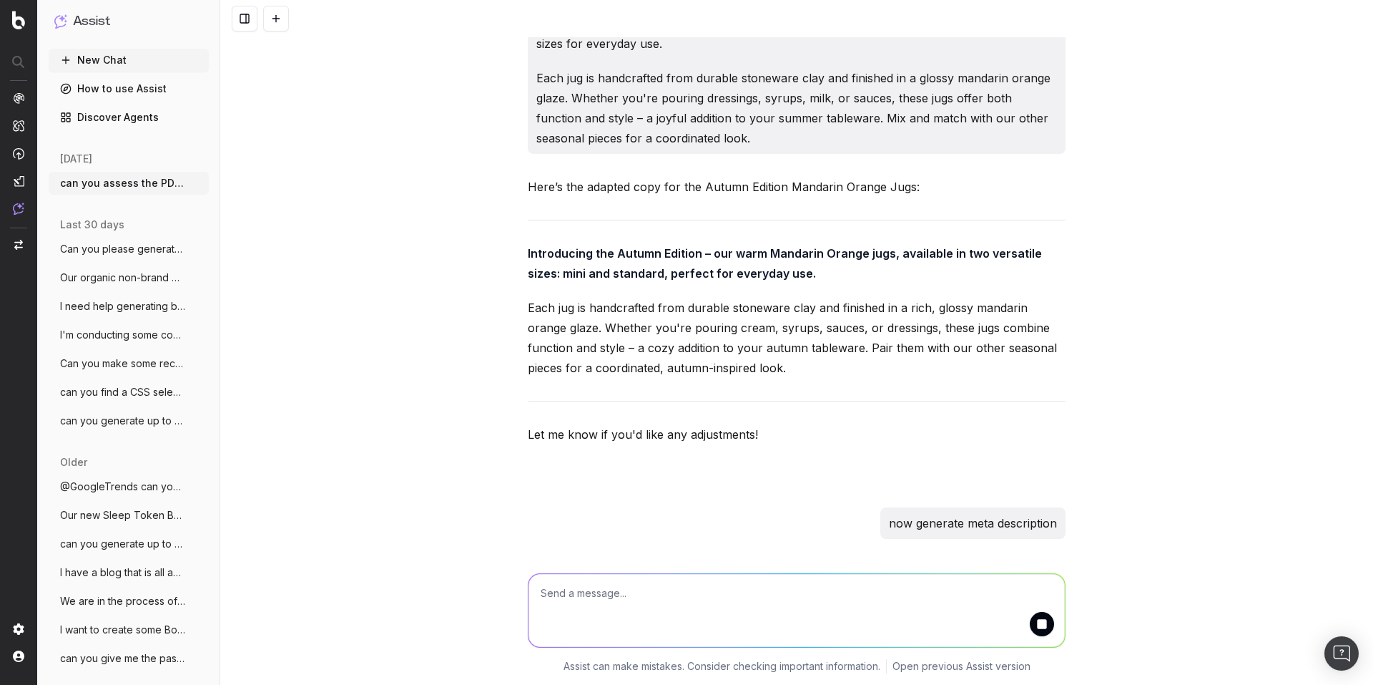
scroll to position [3120, 0]
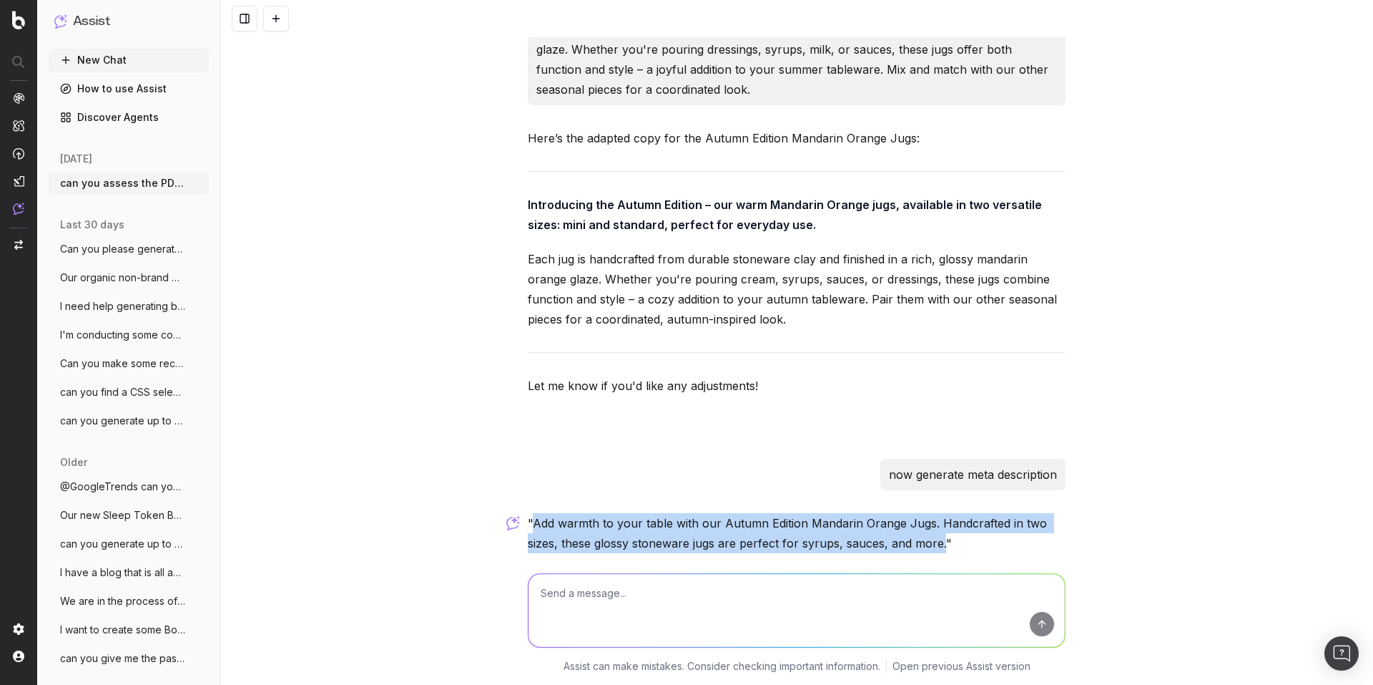
drag, startPoint x: 529, startPoint y: 459, endPoint x: 937, endPoint y: 489, distance: 408.8
click at [937, 513] on p ""Add warmth to your table with our Autumn Edition Mandarin Orange Jugs. Handcra…" at bounding box center [797, 533] width 538 height 40
copy p "Add warmth to your table with our Autumn Edition Mandarin Orange Jugs. Handcraf…"
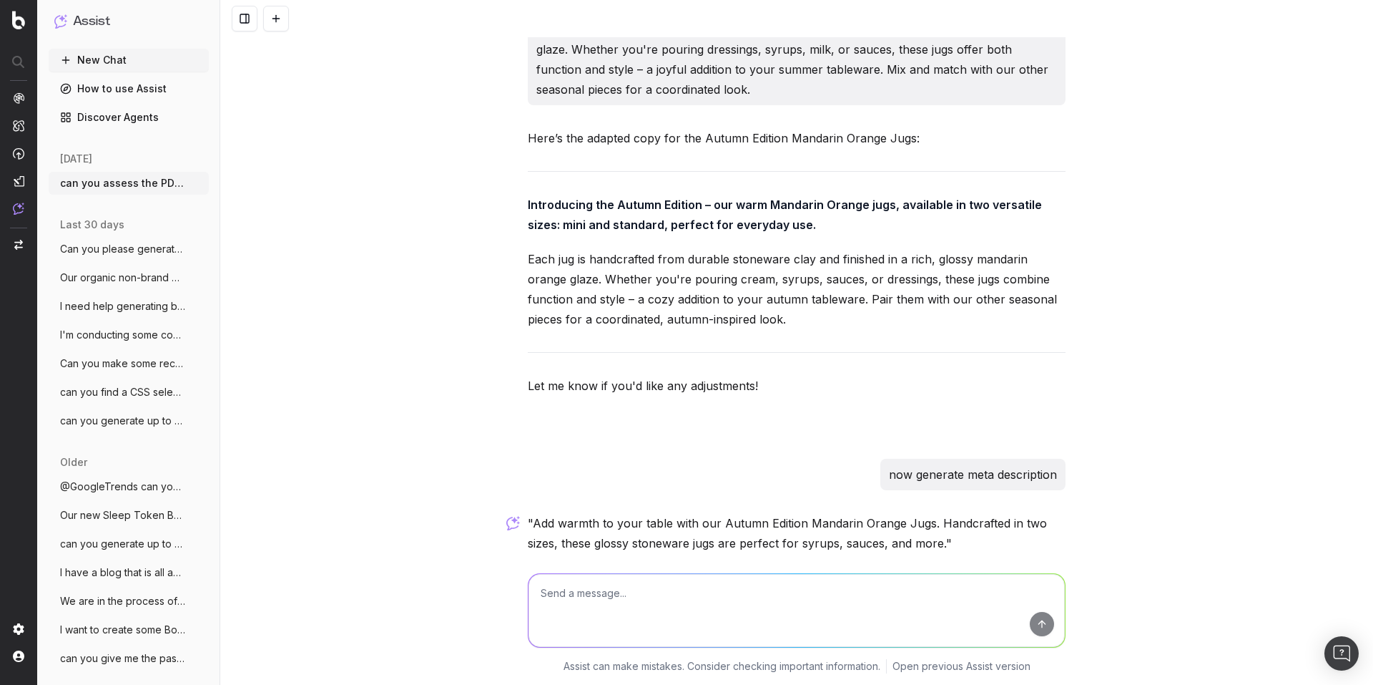
click at [613, 599] on textarea at bounding box center [797, 610] width 537 height 73
type textarea "now can you generate some copy for our Egg Yolk coloured Jugs? also in two size…"
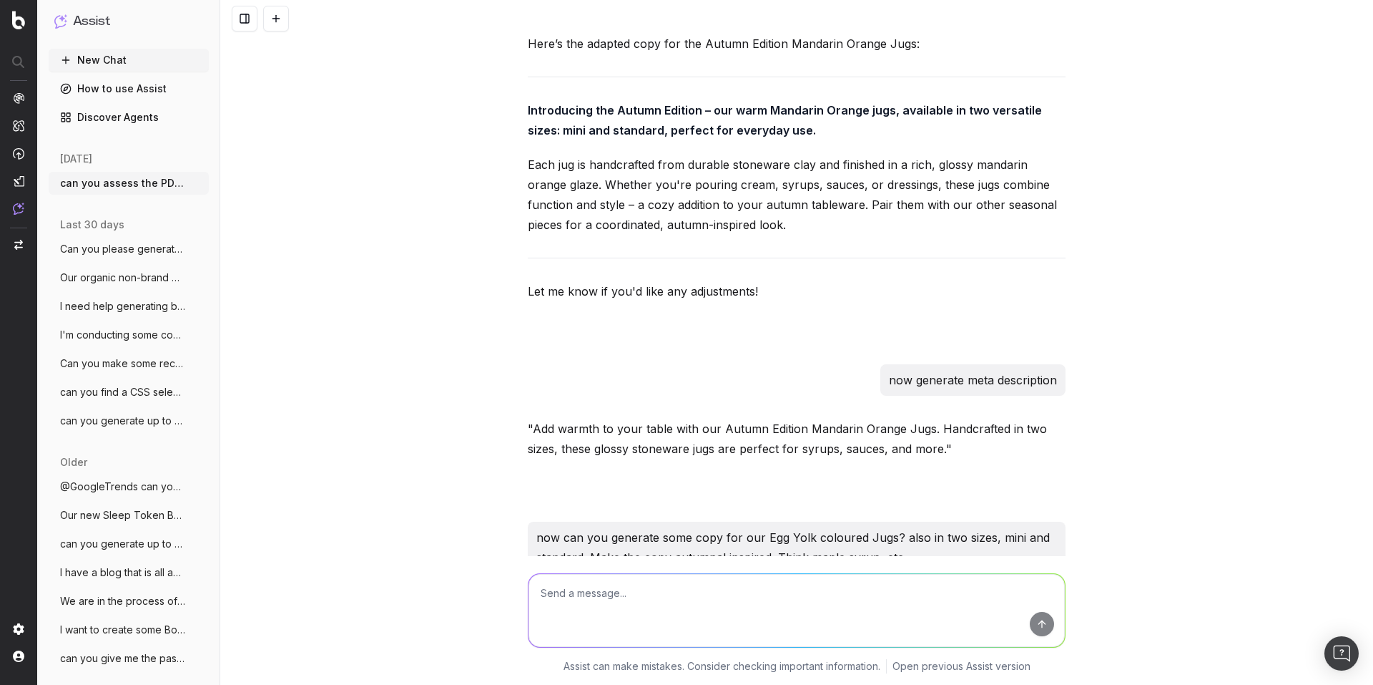
scroll to position [3544, 0]
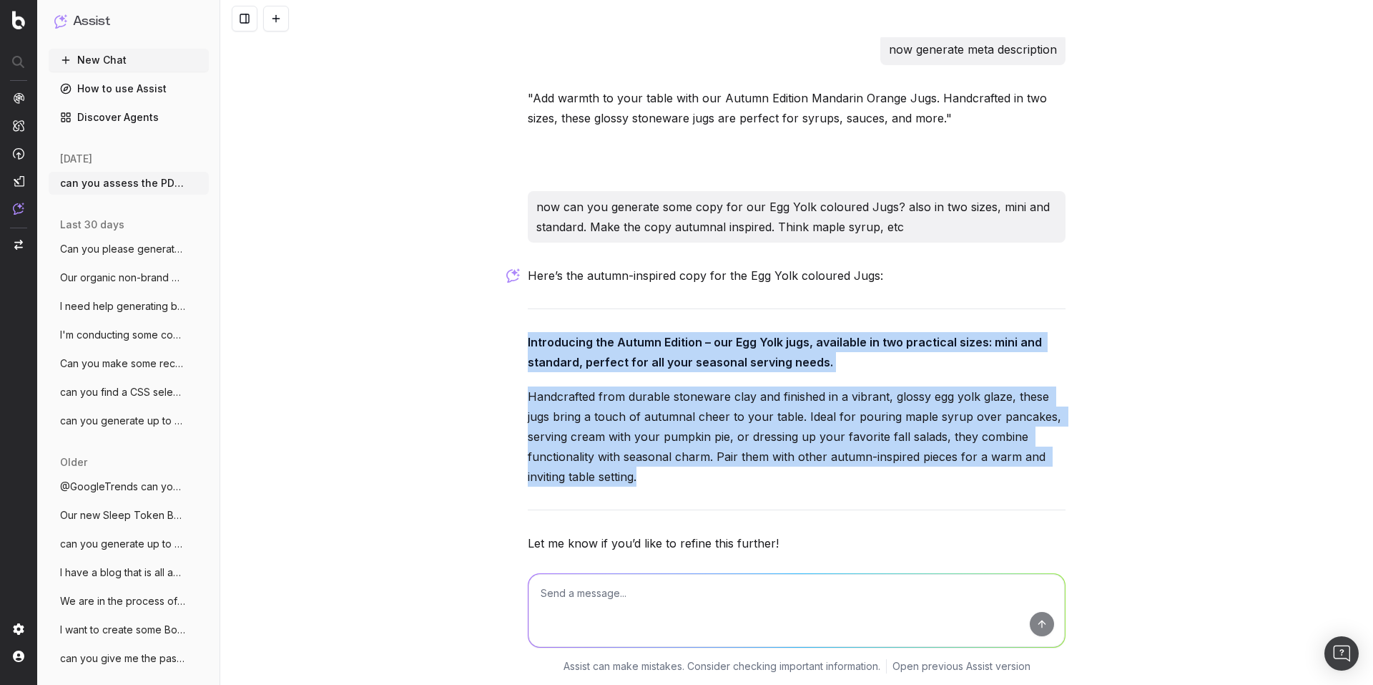
drag, startPoint x: 519, startPoint y: 274, endPoint x: 647, endPoint y: 413, distance: 189.3
copy div "Introducing the Autumn Edition – our Egg Yolk jugs, available in two practical …"
click at [484, 403] on div "can you assess the PDP content and replicate this for our Autumn Edition Mandar…" at bounding box center [796, 342] width 1153 height 685
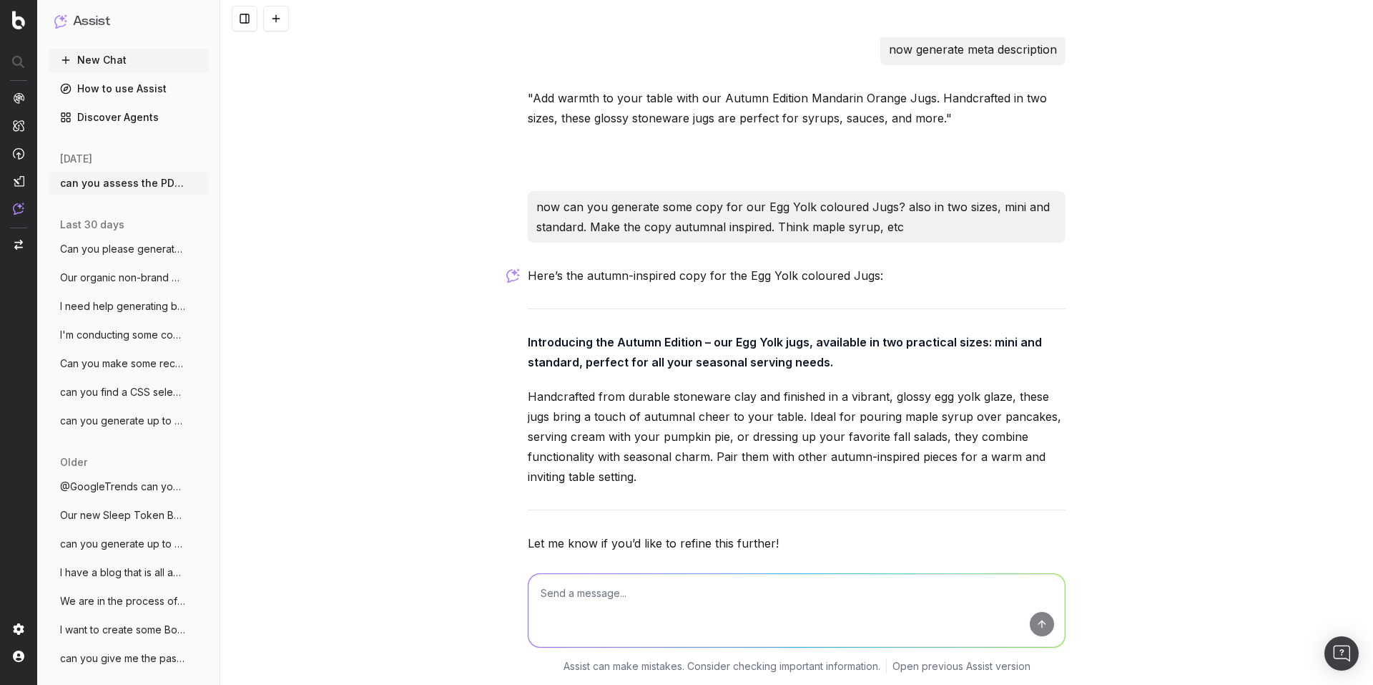
click at [1034, 416] on p "Handcrafted from durable stoneware clay and finished in a vibrant, glossy egg y…" at bounding box center [797, 436] width 538 height 100
